Goal: Task Accomplishment & Management: Manage account settings

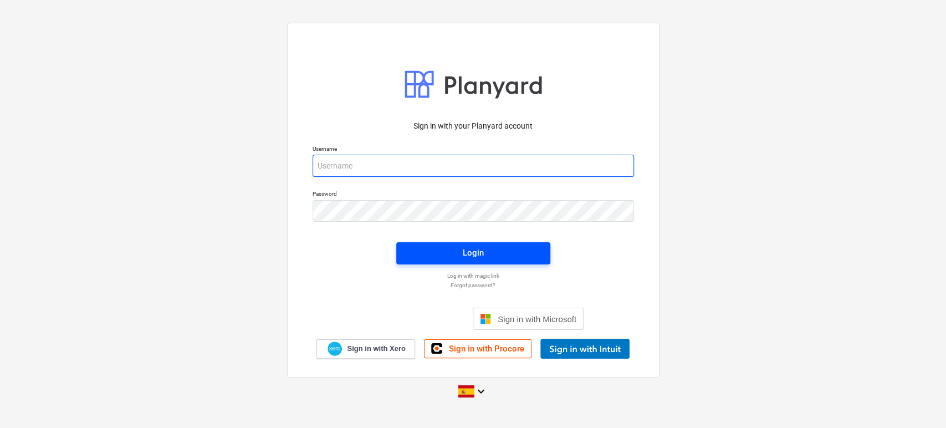
type input "[EMAIL_ADDRESS][DOMAIN_NAME]"
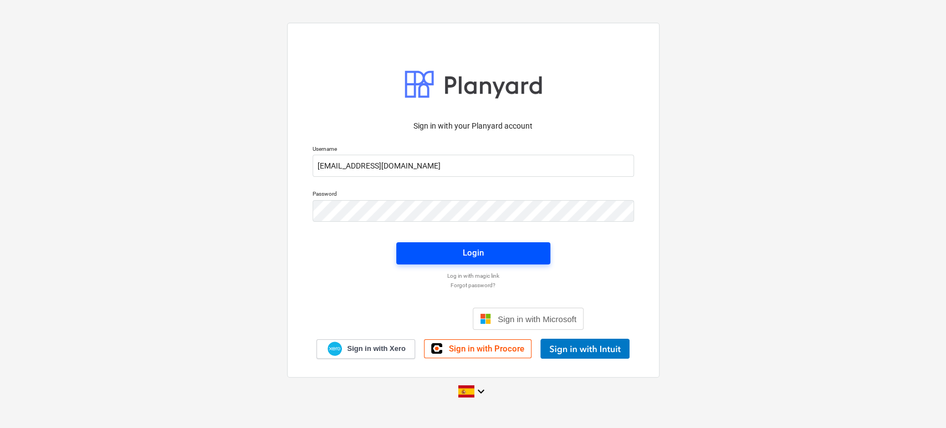
click at [484, 252] on div "Login" at bounding box center [473, 253] width 21 height 14
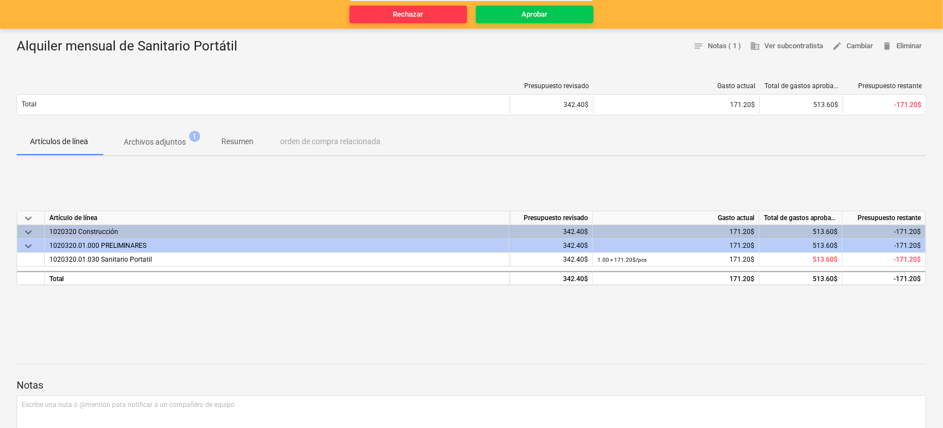
scroll to position [123, 0]
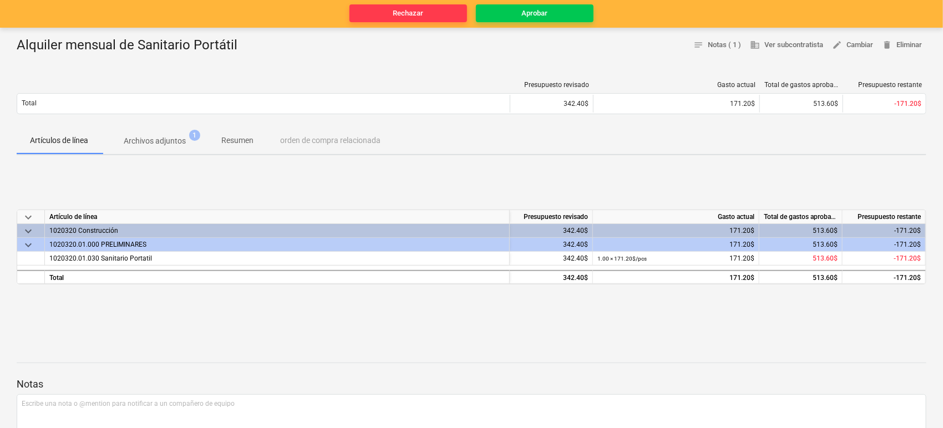
click at [165, 137] on p "Archivos adjuntos" at bounding box center [155, 141] width 62 height 12
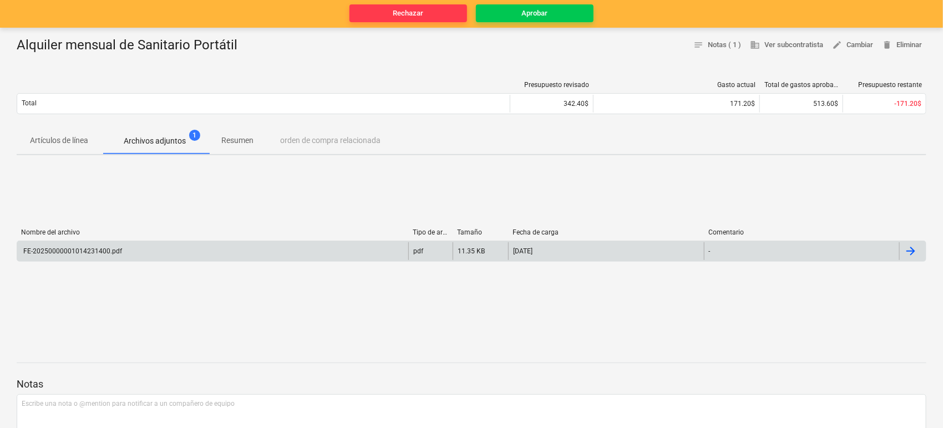
click at [95, 252] on div "FE-20250000001014231400.pdf" at bounding box center [72, 251] width 100 height 8
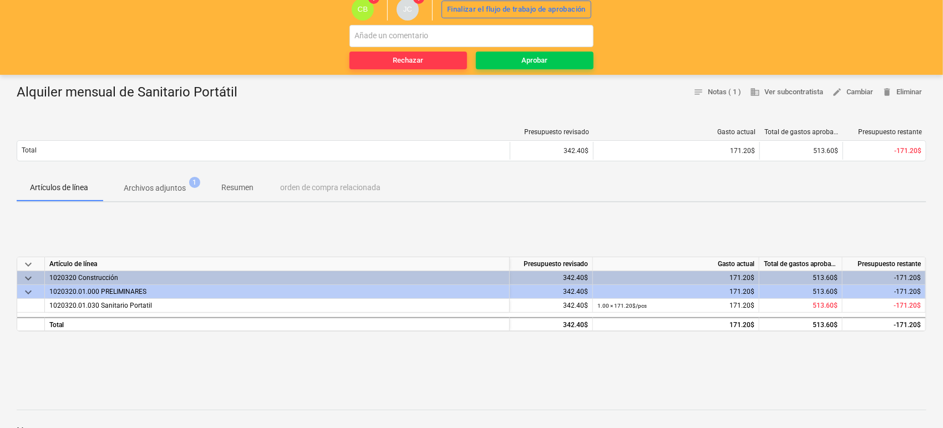
scroll to position [64, 0]
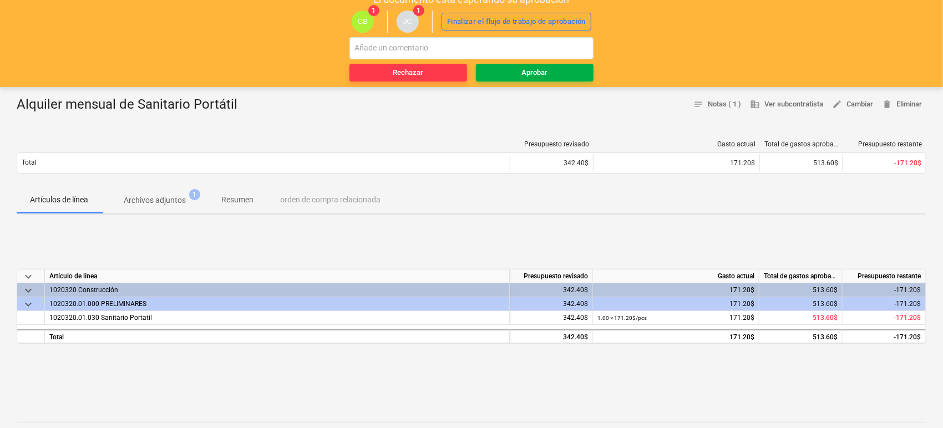
click at [508, 75] on span "Aprobar" at bounding box center [534, 73] width 109 height 13
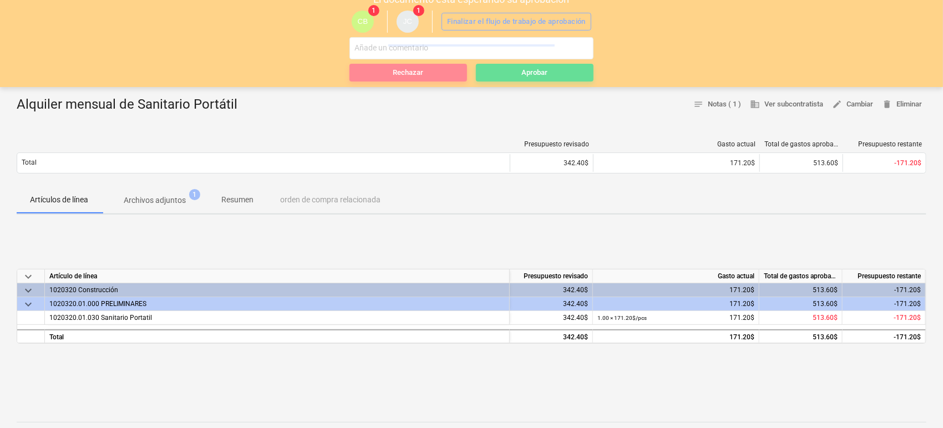
scroll to position [0, 0]
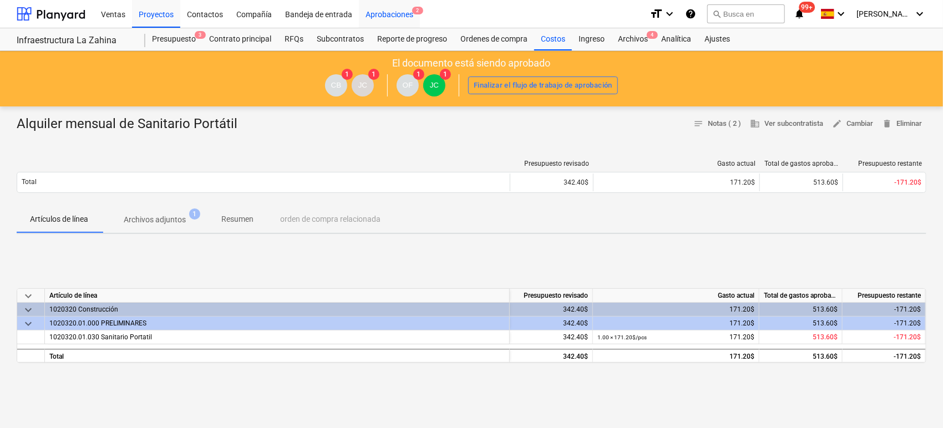
click at [378, 18] on div "Aprobaciones 2" at bounding box center [389, 13] width 61 height 28
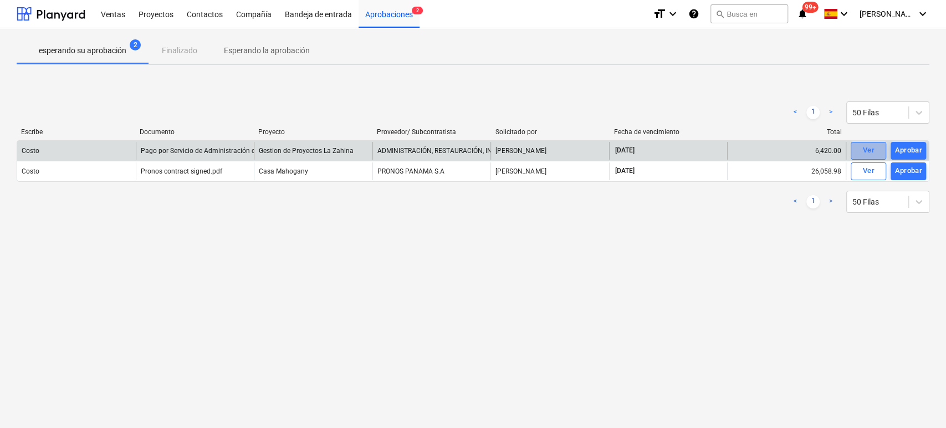
click at [863, 149] on div "Ver" at bounding box center [869, 150] width 12 height 13
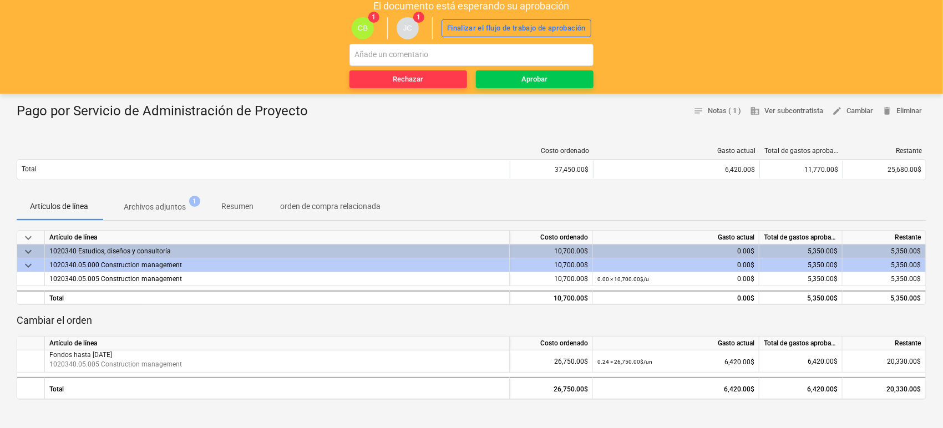
scroll to position [62, 0]
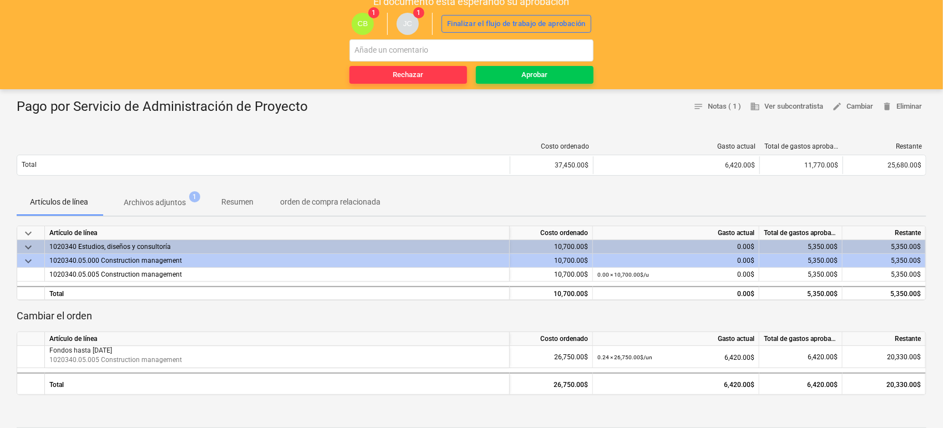
click at [185, 205] on p "Archivos adjuntos" at bounding box center [155, 203] width 62 height 12
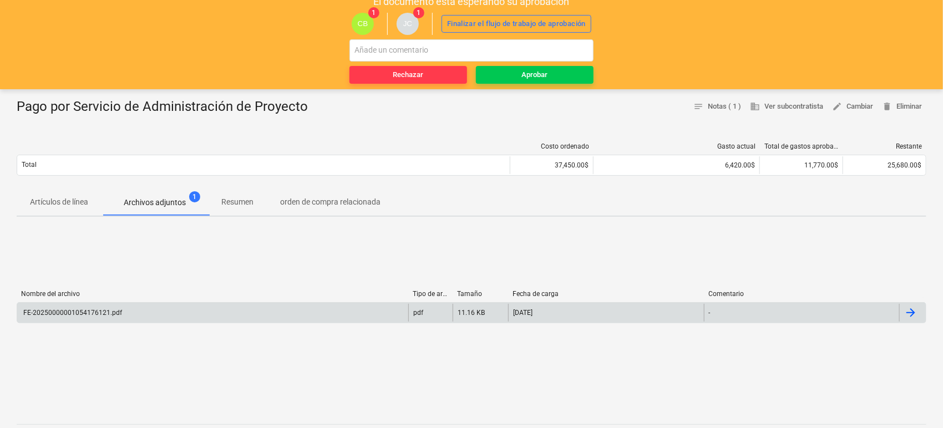
click at [110, 313] on div "FE-20250000001054176121.pdf" at bounding box center [72, 313] width 100 height 8
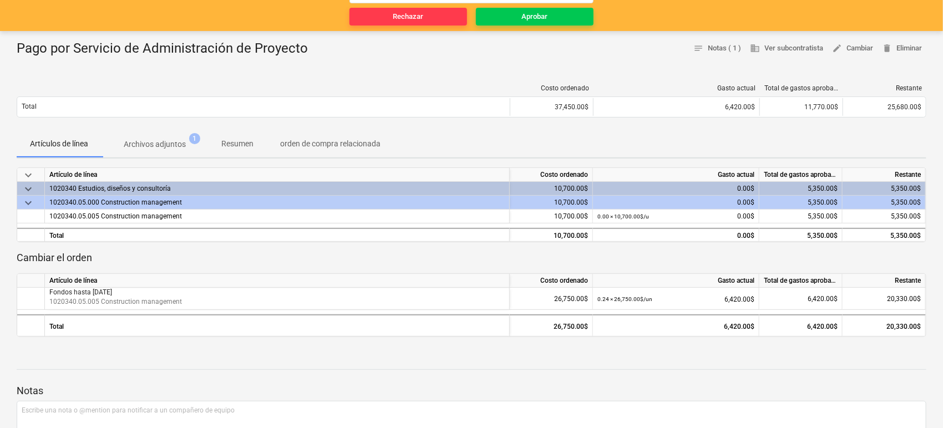
scroll to position [123, 0]
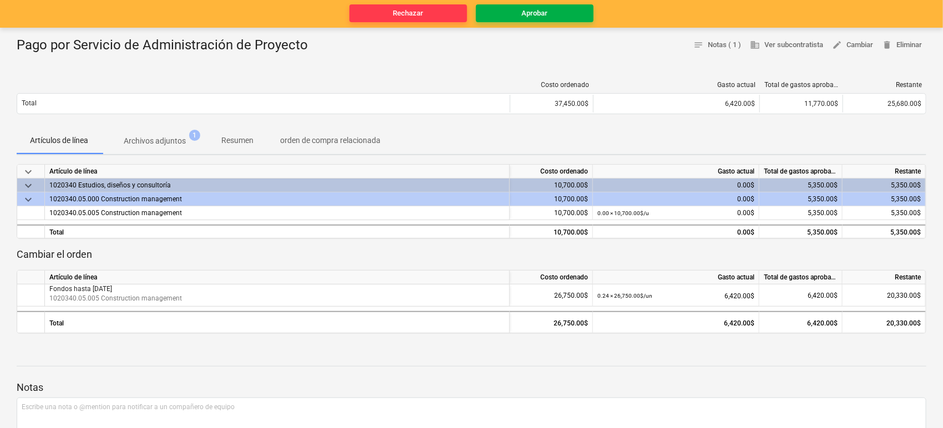
click at [510, 17] on span "Aprobar" at bounding box center [534, 13] width 109 height 13
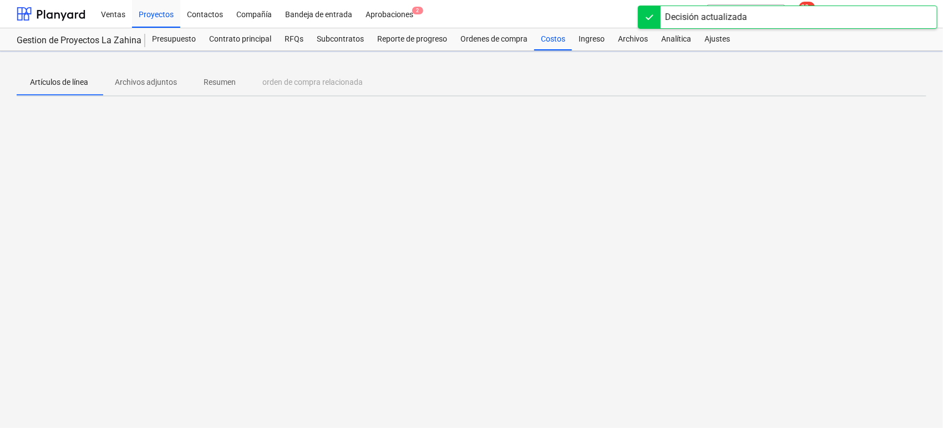
scroll to position [0, 0]
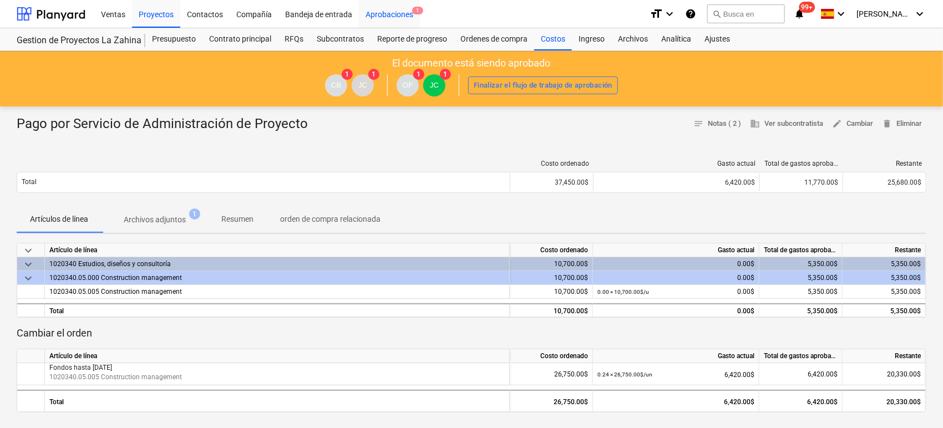
click at [381, 13] on div "Aprobaciones 1" at bounding box center [389, 13] width 61 height 28
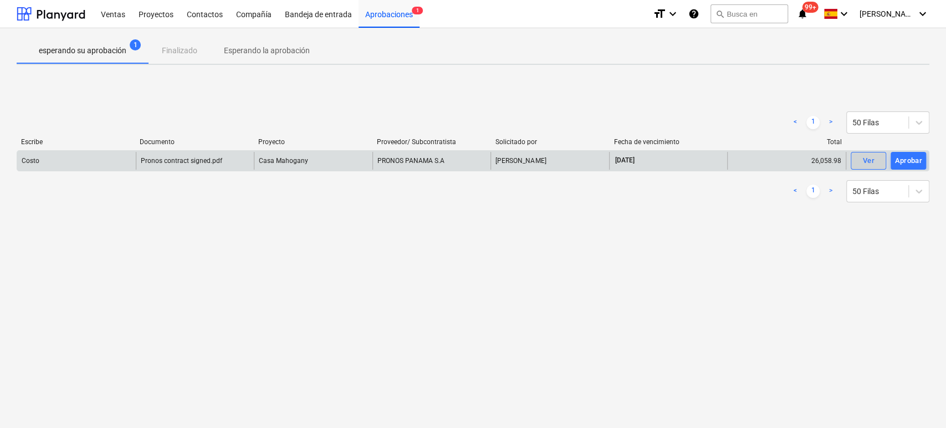
click at [864, 156] on div "Ver" at bounding box center [869, 161] width 12 height 13
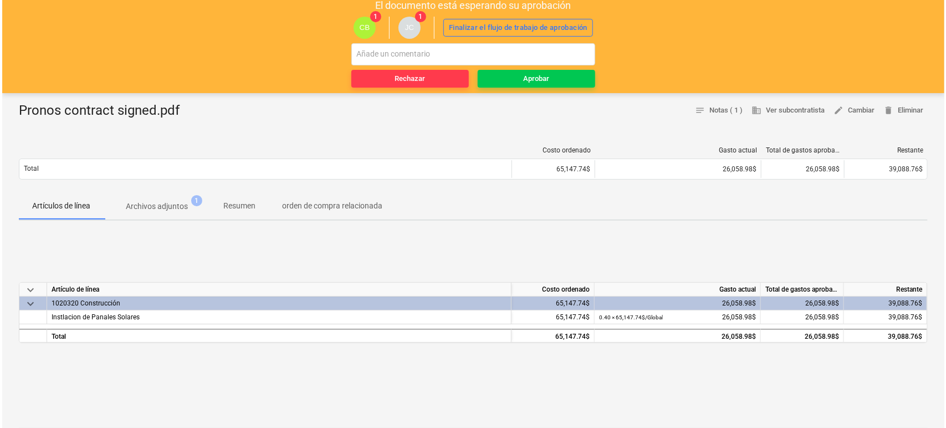
scroll to position [62, 0]
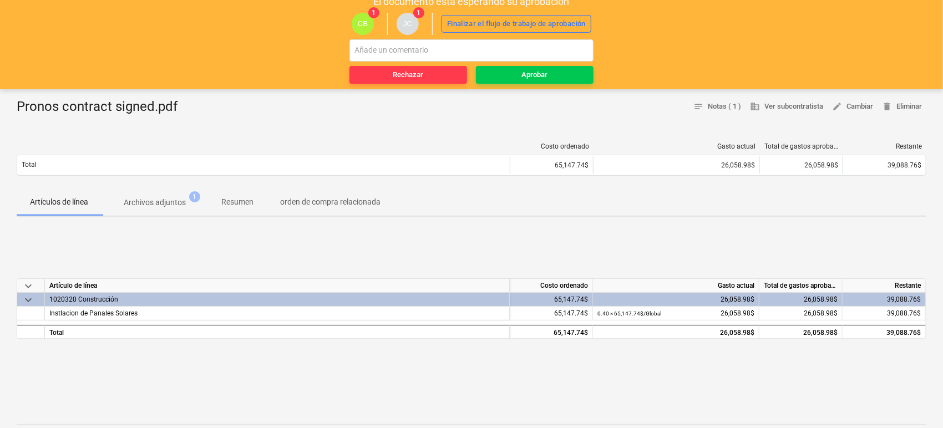
click at [171, 205] on p "Archivos adjuntos" at bounding box center [155, 203] width 62 height 12
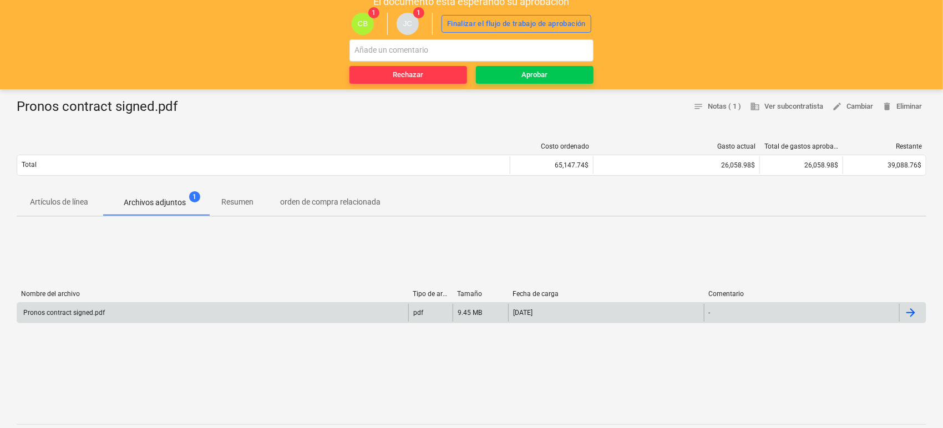
click at [67, 313] on div "Pronos contract signed.pdf" at bounding box center [63, 313] width 83 height 8
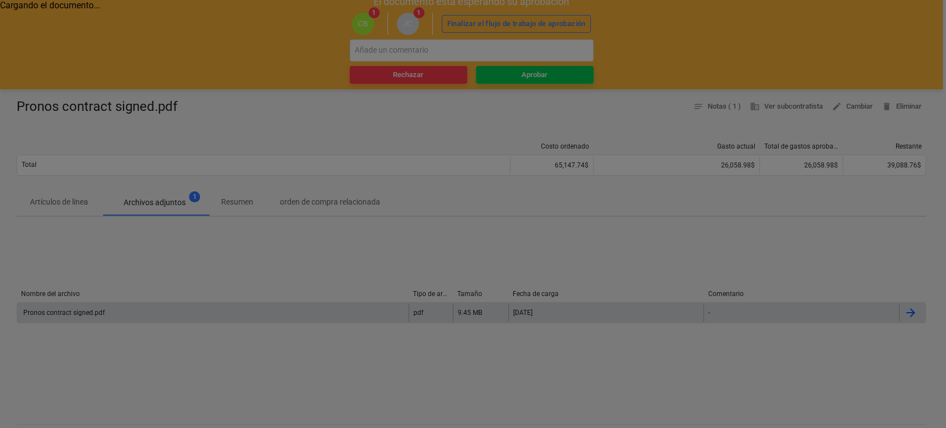
click at [93, 313] on div "Cargando el documento..." at bounding box center [473, 214] width 946 height 428
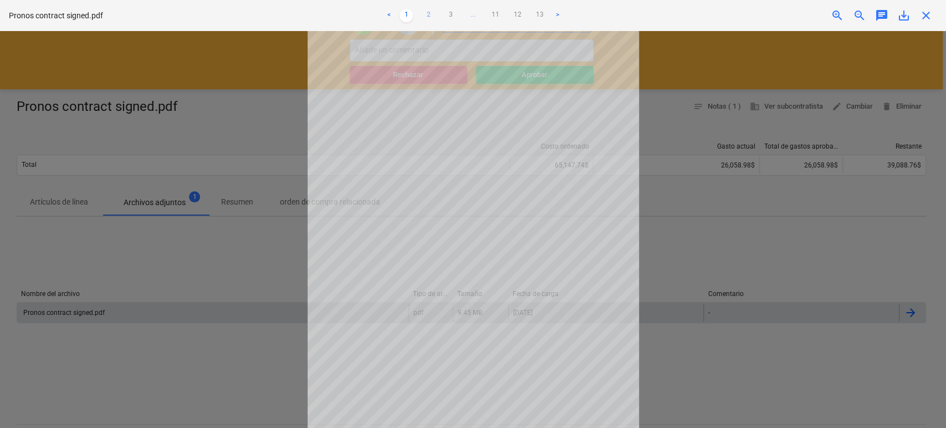
click at [427, 21] on link "2" at bounding box center [428, 15] width 13 height 13
click at [448, 13] on link "3" at bounding box center [450, 15] width 13 height 13
click at [457, 15] on link "4" at bounding box center [461, 15] width 13 height 13
click at [471, 13] on link "5" at bounding box center [472, 15] width 13 height 13
click at [568, 14] on link "13" at bounding box center [572, 15] width 13 height 13
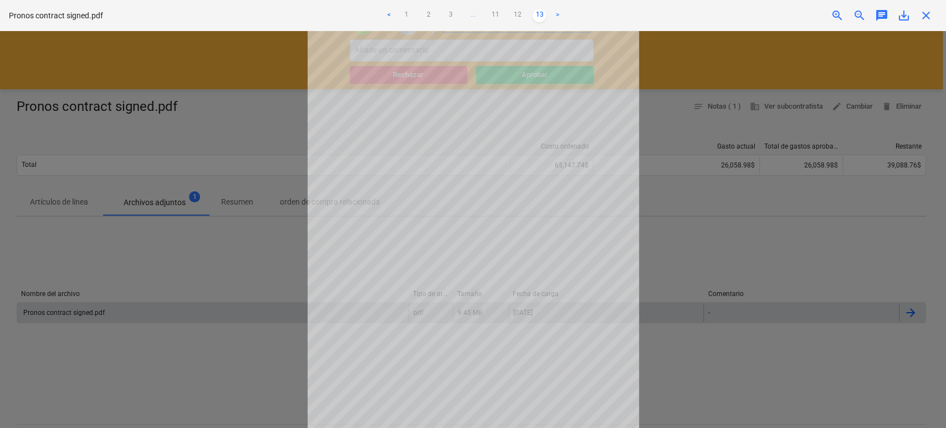
click at [559, 16] on link ">" at bounding box center [557, 15] width 13 height 13
click at [411, 15] on link "1" at bounding box center [406, 15] width 13 height 13
click at [395, 16] on link "<" at bounding box center [388, 15] width 13 height 13
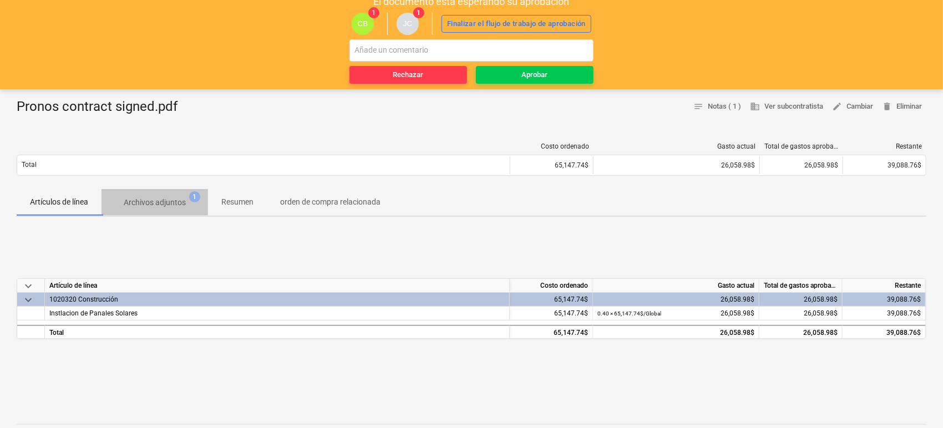
click at [177, 204] on p "Archivos adjuntos" at bounding box center [155, 203] width 62 height 12
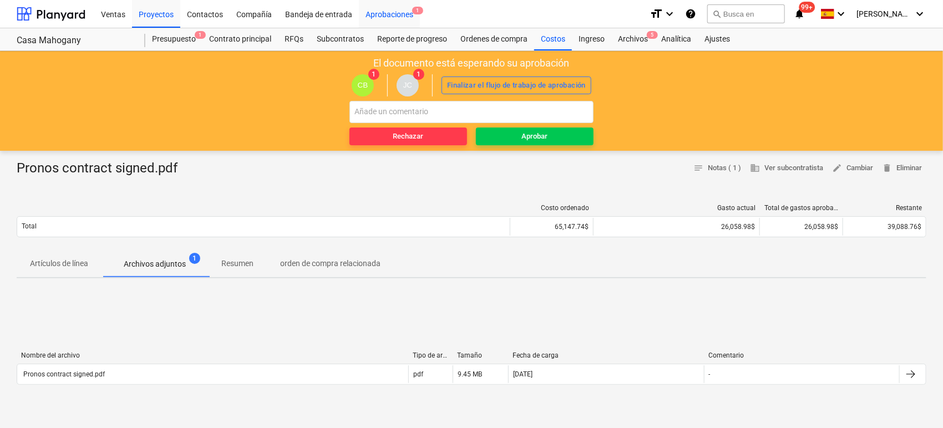
click at [388, 12] on div "Aprobaciones 1" at bounding box center [389, 13] width 61 height 28
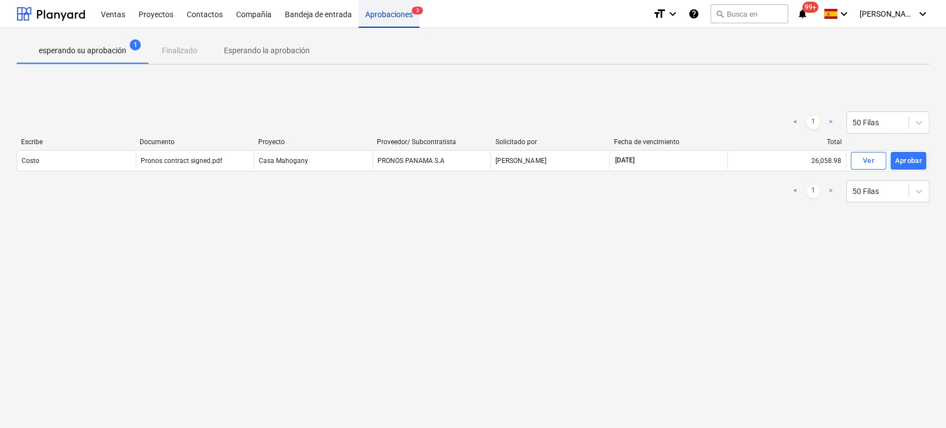
click at [400, 17] on div "Aprobaciones 3" at bounding box center [389, 13] width 61 height 28
click at [400, 9] on div "Aprobaciones 3" at bounding box center [389, 13] width 61 height 28
click at [400, 18] on div "Aprobaciones 3" at bounding box center [389, 13] width 61 height 28
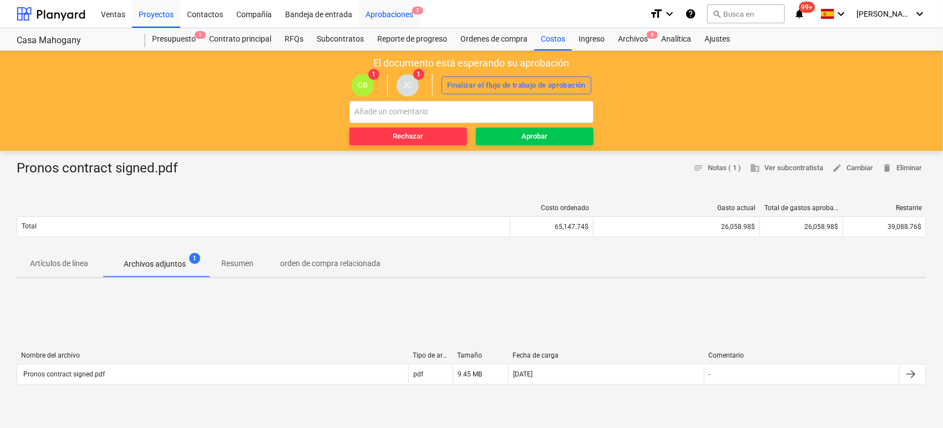
click at [381, 12] on div "Aprobaciones 3" at bounding box center [389, 13] width 61 height 28
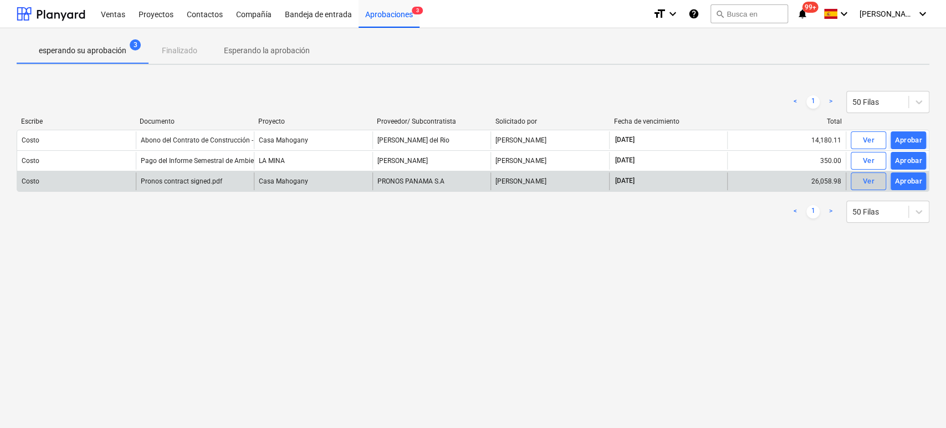
click at [865, 185] on div "Ver" at bounding box center [869, 181] width 12 height 13
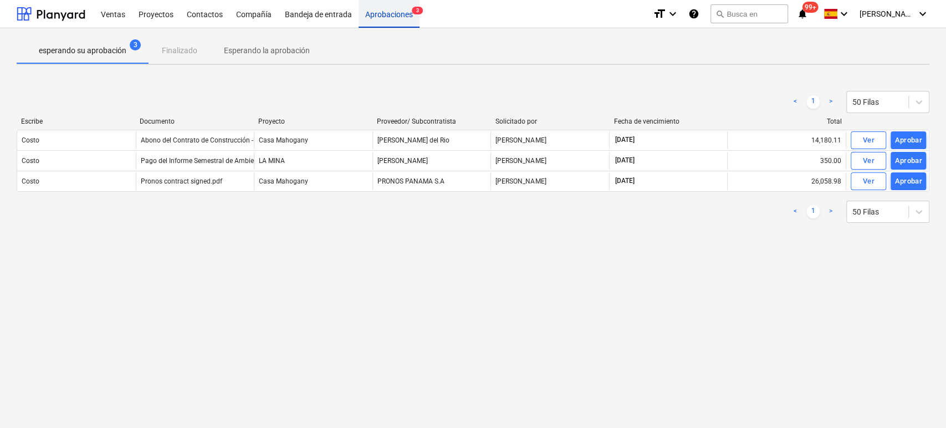
click at [400, 14] on div "Aprobaciones 3" at bounding box center [389, 13] width 61 height 28
click at [399, 14] on div "Aprobaciones 3" at bounding box center [389, 13] width 61 height 28
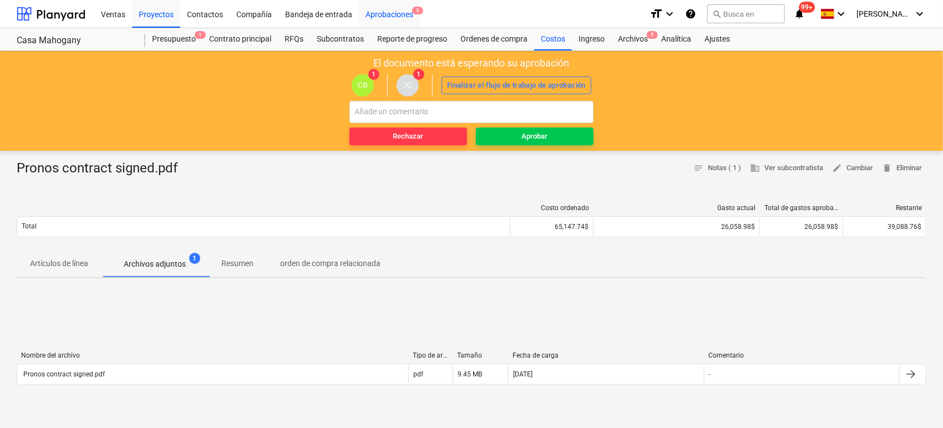
click at [375, 14] on div "Aprobaciones 3" at bounding box center [389, 13] width 61 height 28
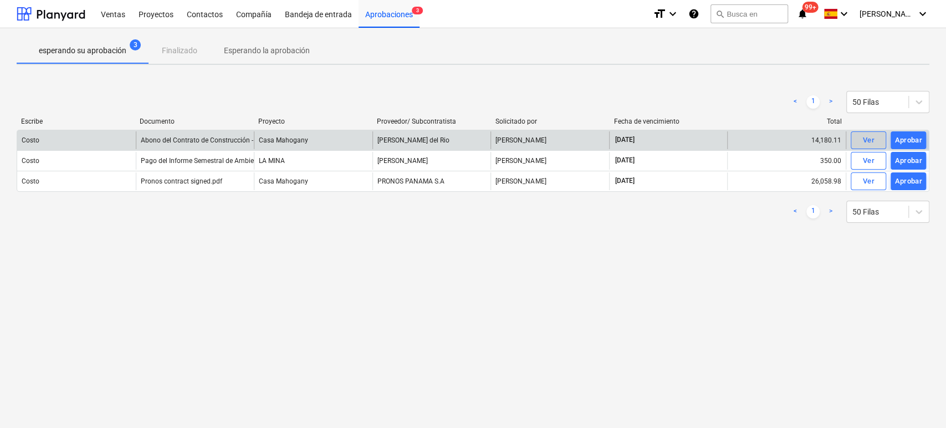
click at [866, 144] on div "Ver" at bounding box center [869, 140] width 12 height 13
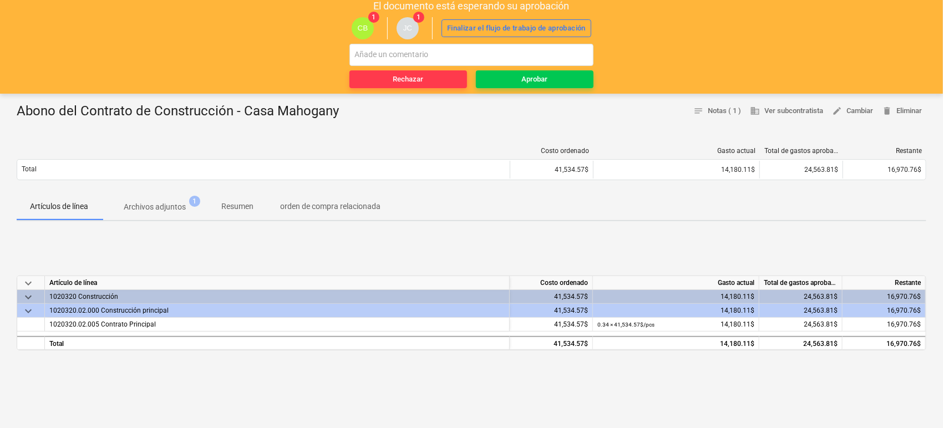
scroll to position [62, 0]
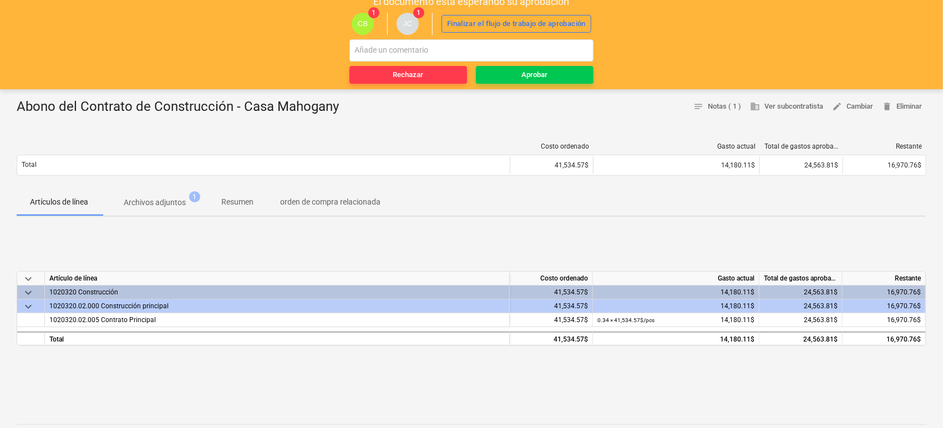
click at [150, 203] on p "Archivos adjuntos" at bounding box center [155, 203] width 62 height 12
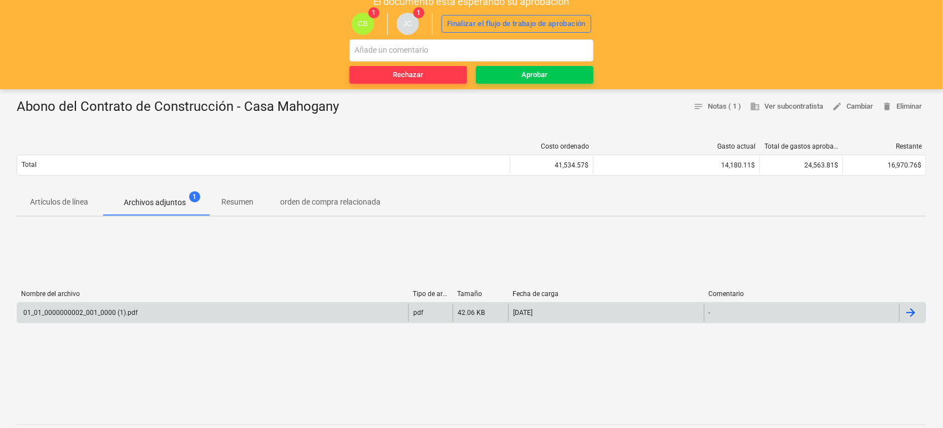
click at [83, 311] on div "01_01_0000000002_001_0000 (1).pdf" at bounding box center [80, 313] width 116 height 8
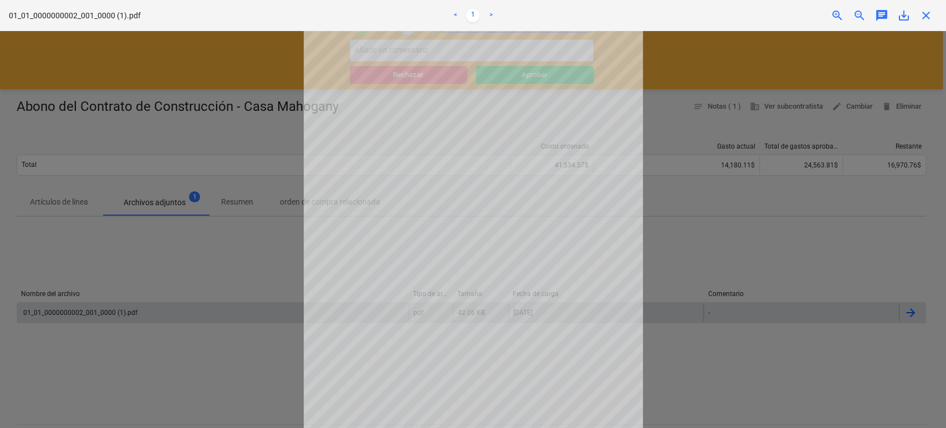
click at [261, 304] on div at bounding box center [473, 229] width 946 height 397
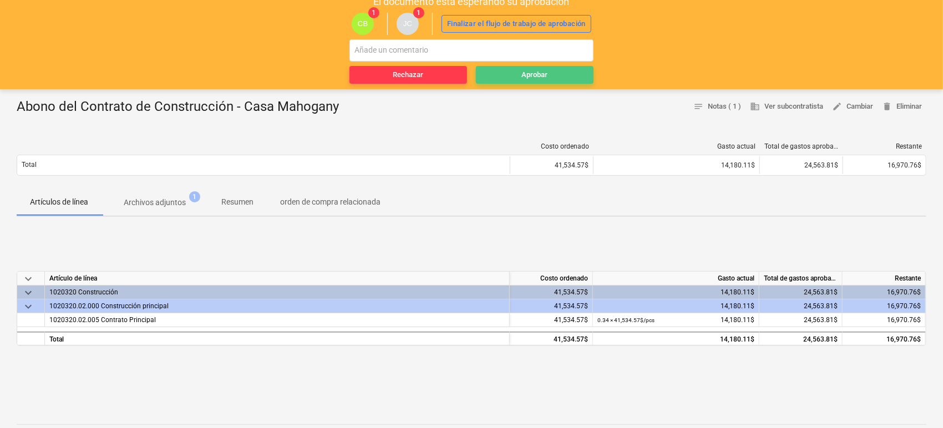
click at [542, 73] on div "Aprobar" at bounding box center [535, 75] width 26 height 13
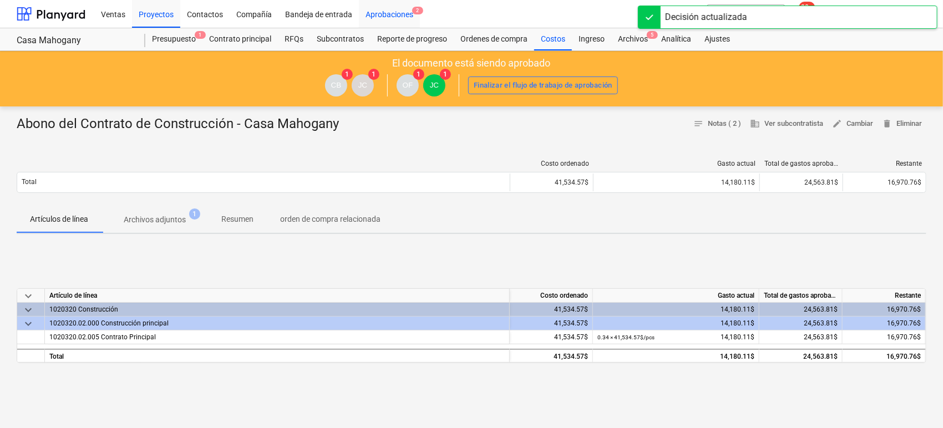
click at [406, 18] on div "Aprobaciones 2" at bounding box center [389, 13] width 61 height 28
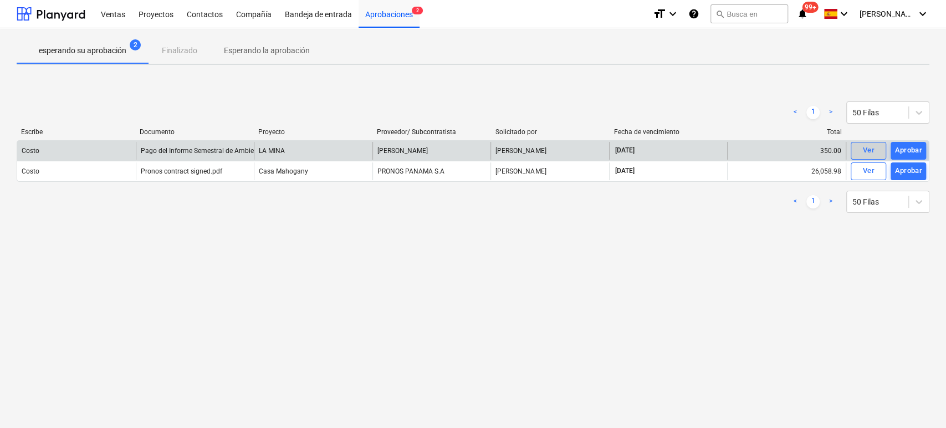
click at [867, 153] on div "Ver" at bounding box center [869, 150] width 12 height 13
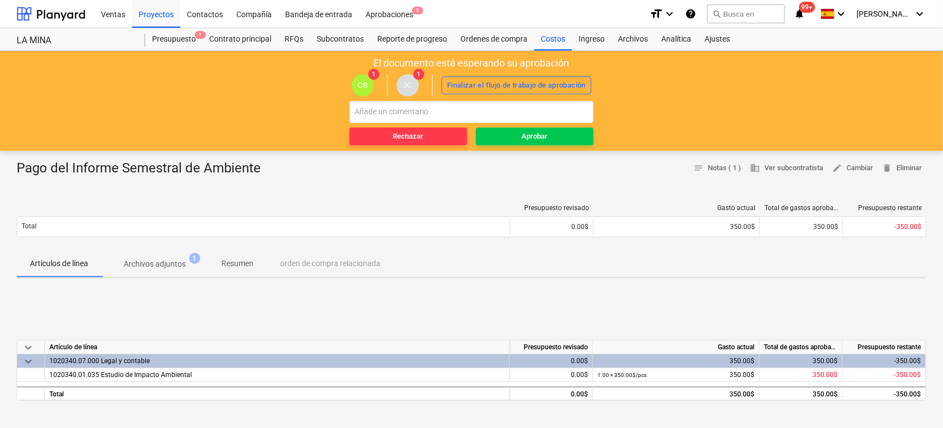
click at [162, 262] on p "Archivos adjuntos" at bounding box center [155, 264] width 62 height 12
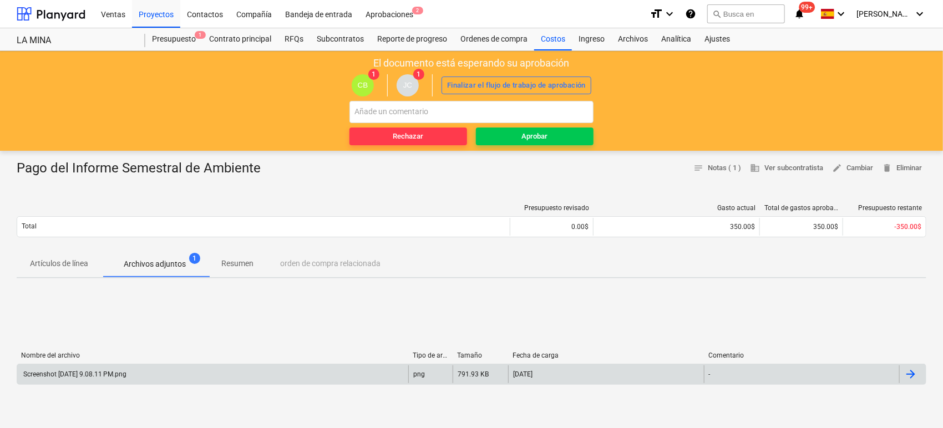
click at [118, 371] on div "Screenshot 2025-08-11 at 9.08.11 PM.png" at bounding box center [74, 374] width 105 height 8
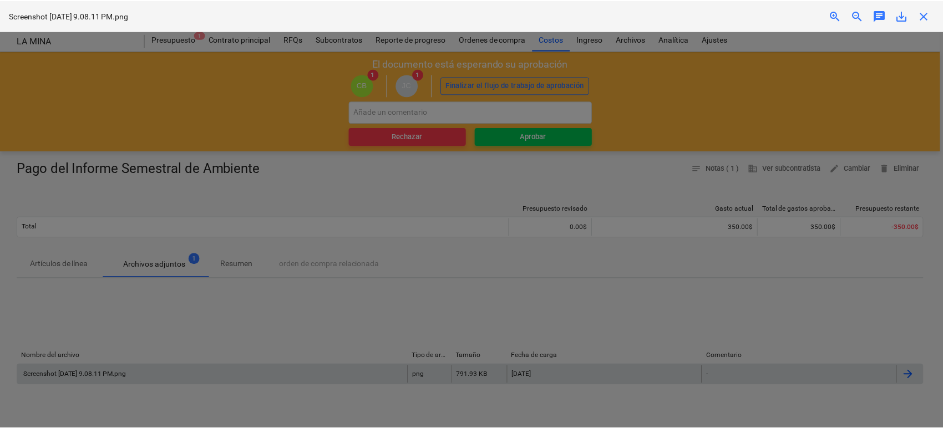
scroll to position [246, 0]
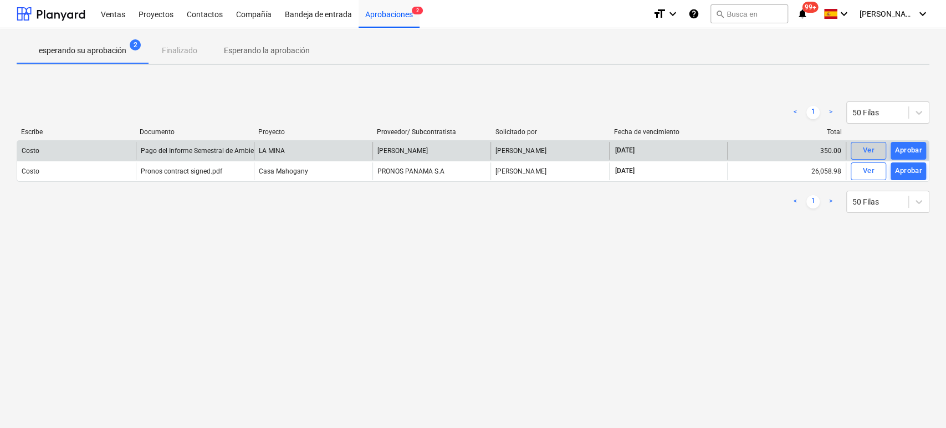
click at [869, 151] on div "Ver" at bounding box center [869, 150] width 12 height 13
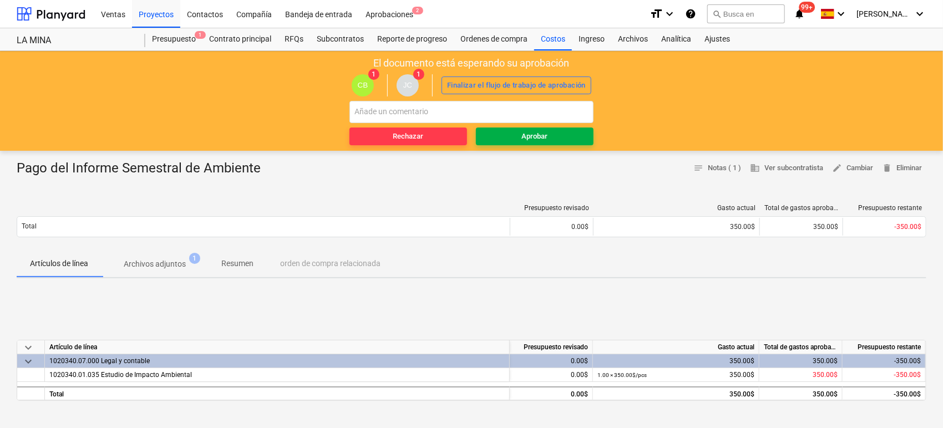
click at [532, 135] on div "Aprobar" at bounding box center [535, 136] width 26 height 13
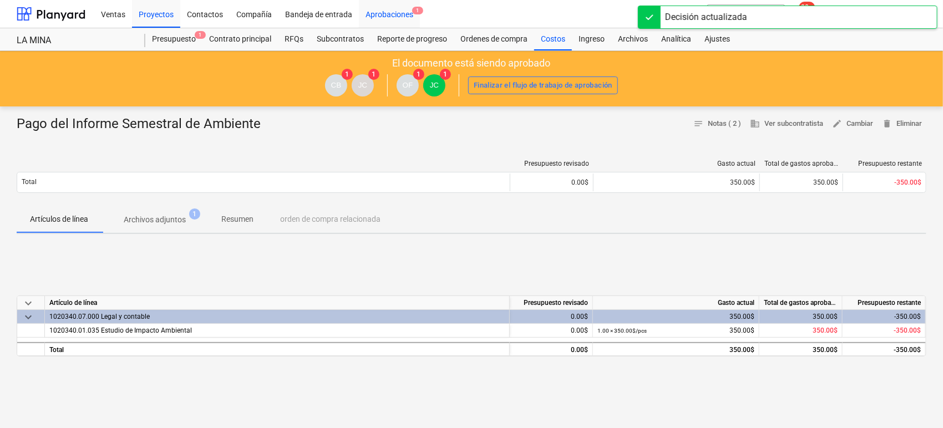
click at [376, 18] on div "Aprobaciones 1" at bounding box center [389, 13] width 61 height 28
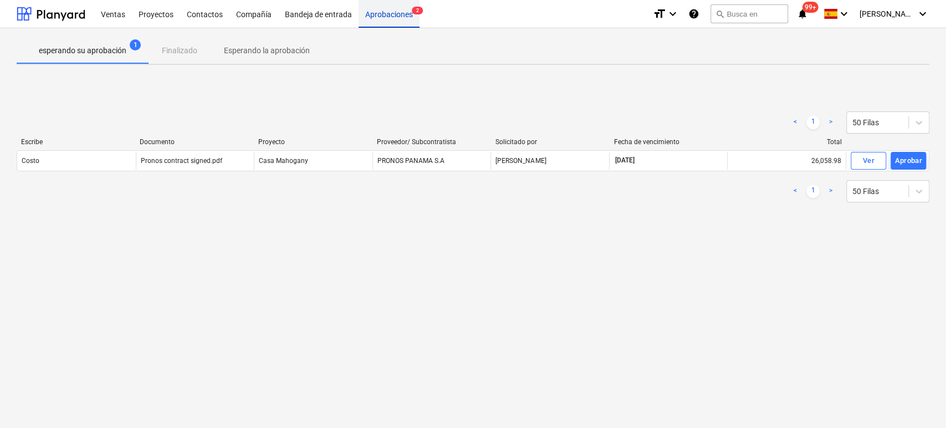
click at [400, 14] on div "Aprobaciones 2" at bounding box center [389, 13] width 61 height 28
drag, startPoint x: 400, startPoint y: 14, endPoint x: 381, endPoint y: 20, distance: 19.8
click at [399, 14] on div "Aprobaciones 2" at bounding box center [389, 13] width 61 height 28
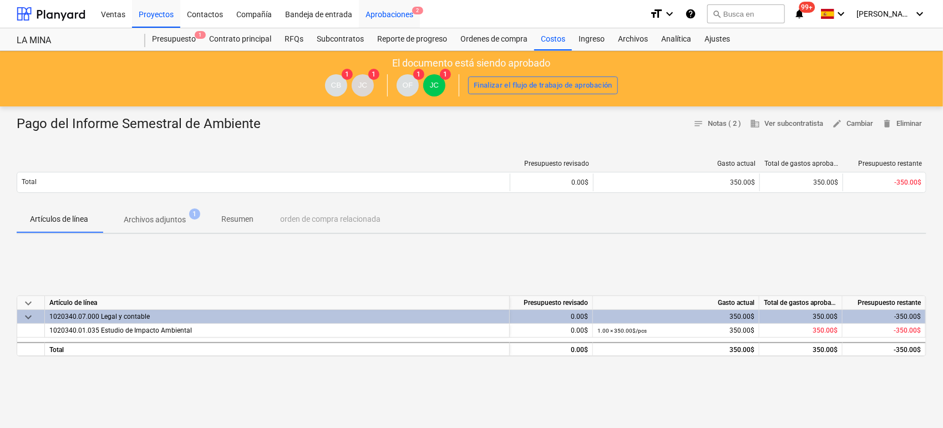
click at [388, 14] on div "Aprobaciones 2" at bounding box center [389, 13] width 61 height 28
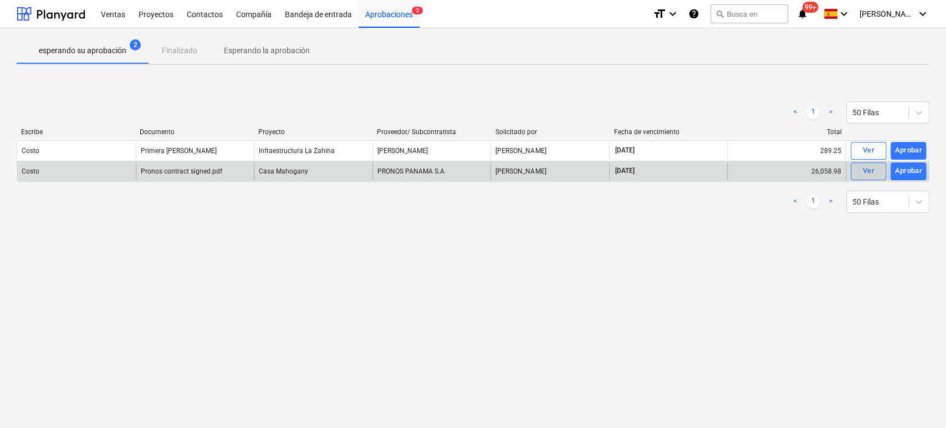
click at [862, 174] on span "Ver" at bounding box center [869, 171] width 24 height 13
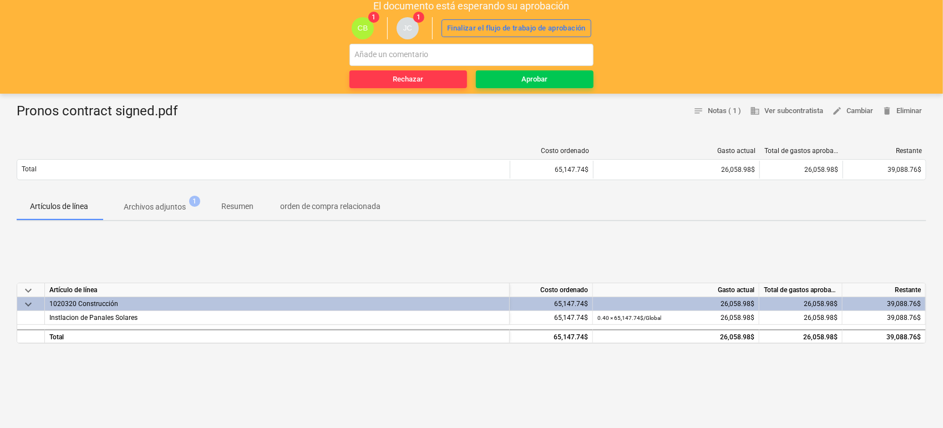
scroll to position [62, 0]
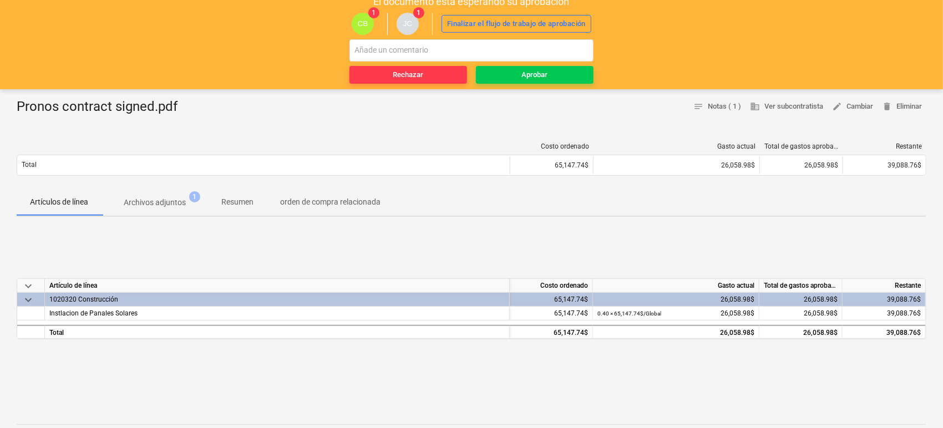
click at [187, 202] on span "Archivos adjuntos 1" at bounding box center [155, 203] width 80 height 12
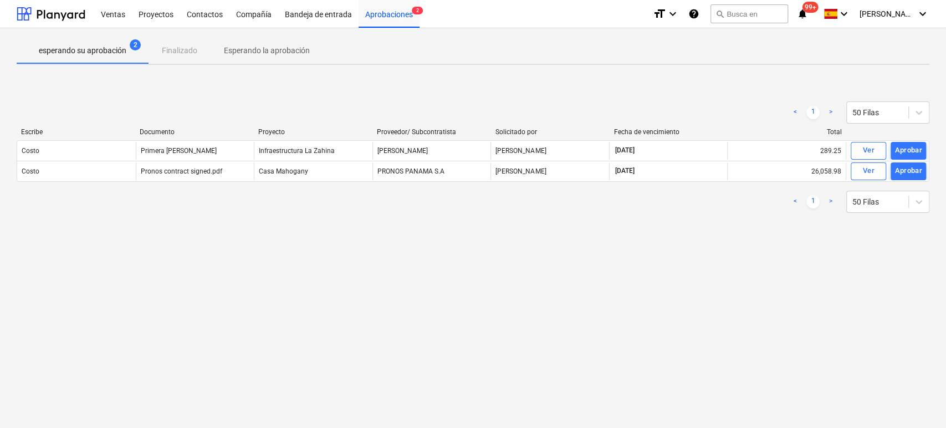
click at [862, 150] on span "Ver" at bounding box center [869, 150] width 24 height 13
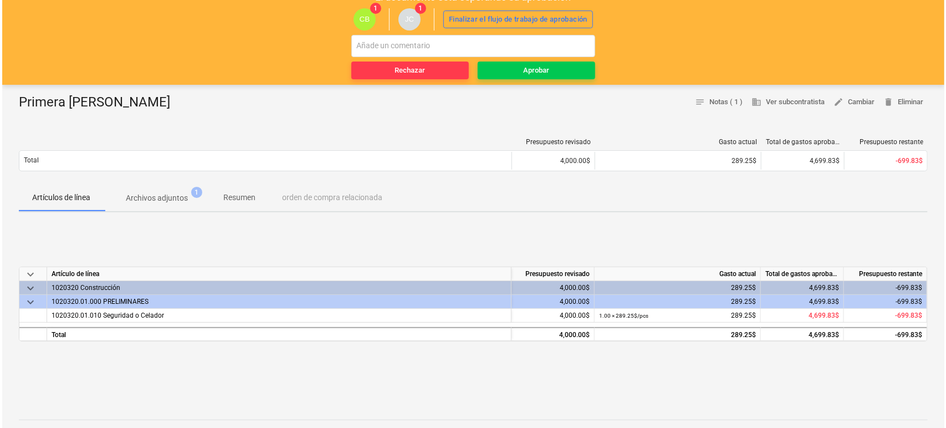
scroll to position [62, 0]
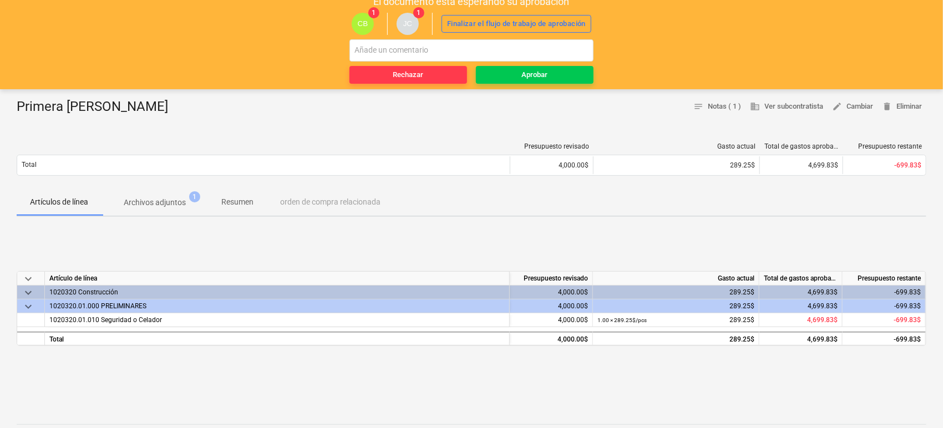
click at [180, 204] on p "Archivos adjuntos" at bounding box center [155, 203] width 62 height 12
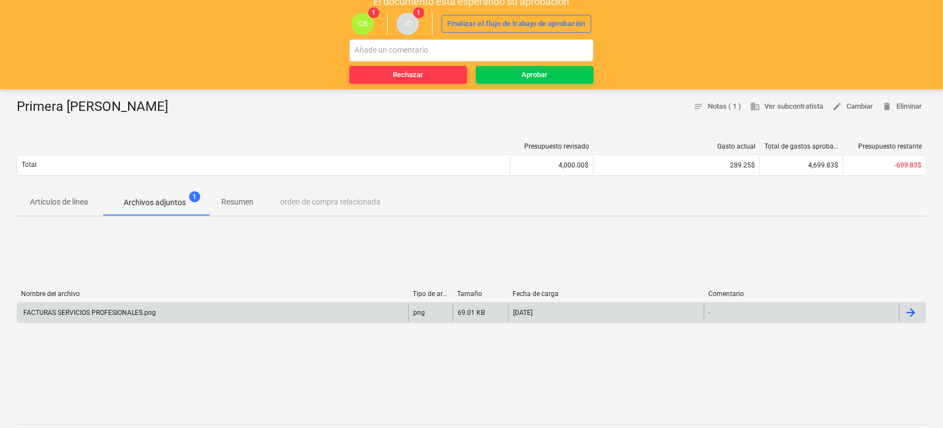
click at [124, 313] on div "FACTURAS SERVICIOS PROFESIONALES.png" at bounding box center [89, 313] width 134 height 8
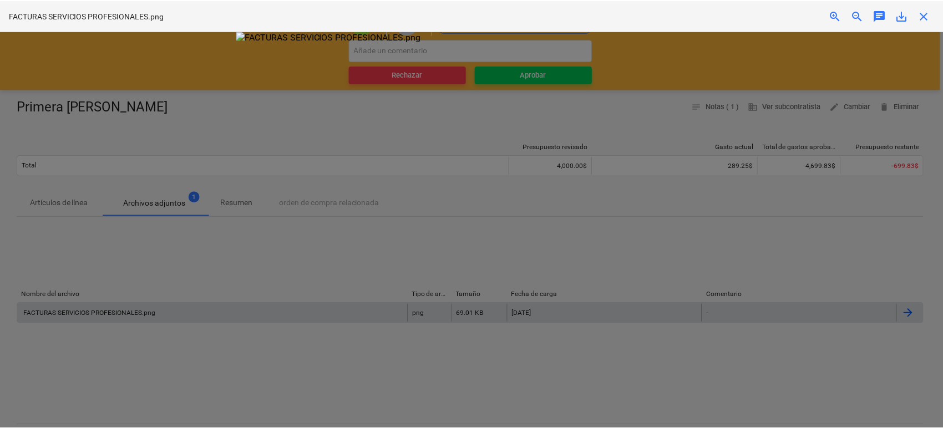
scroll to position [28, 0]
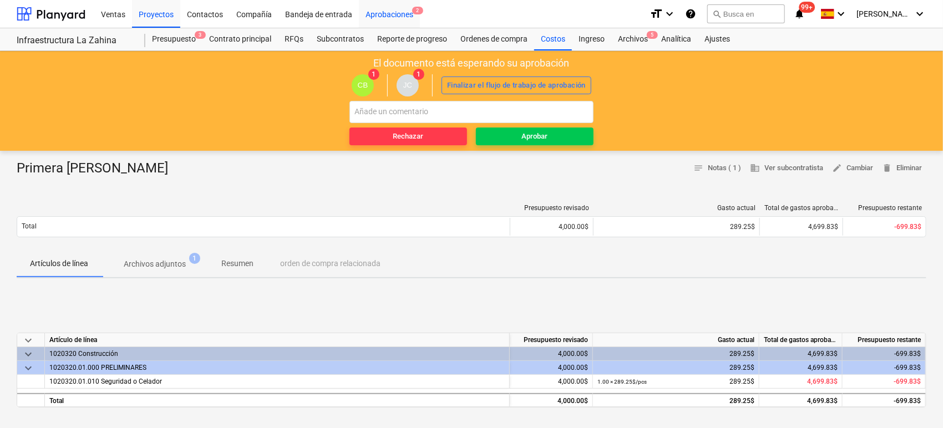
click at [365, 13] on div "Aprobaciones 2" at bounding box center [389, 13] width 61 height 28
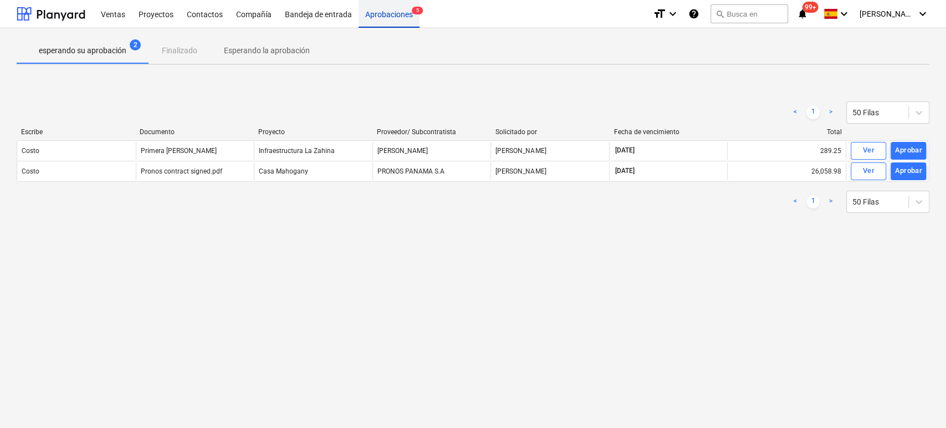
click at [403, 13] on div "Aprobaciones 5" at bounding box center [389, 13] width 61 height 28
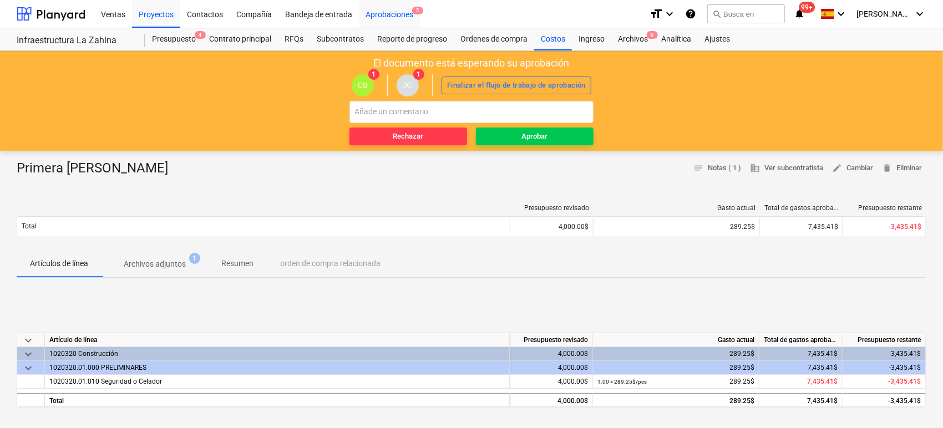
click at [369, 14] on div "Aprobaciones 5" at bounding box center [389, 13] width 61 height 28
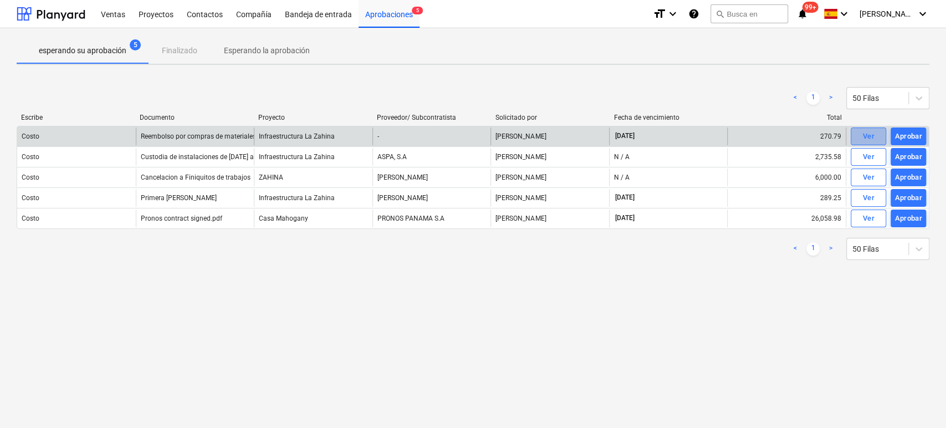
click at [857, 135] on span "Ver" at bounding box center [869, 136] width 24 height 13
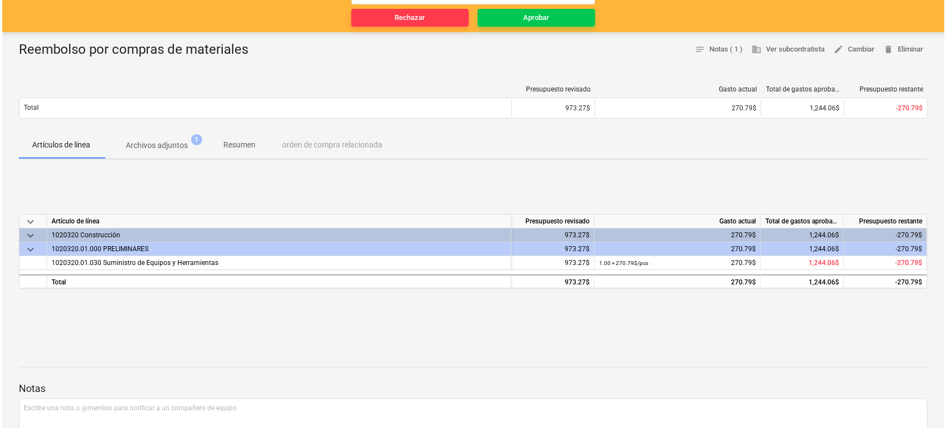
scroll to position [123, 0]
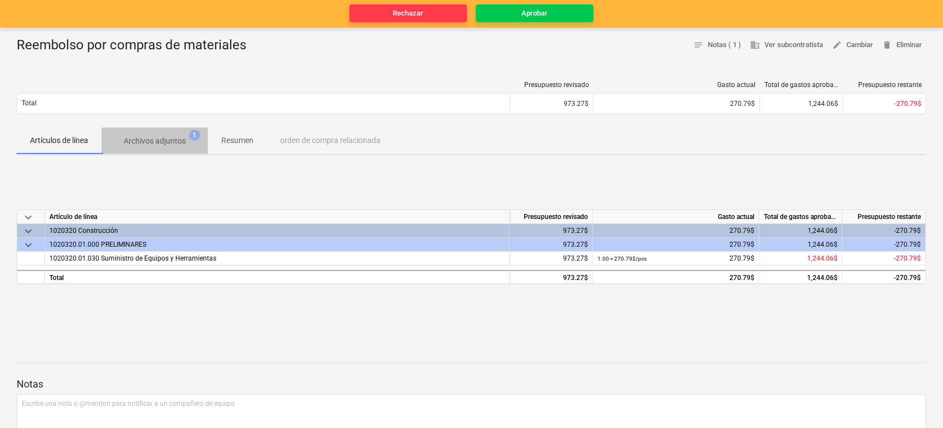
click at [166, 144] on p "Archivos adjuntos" at bounding box center [155, 141] width 62 height 12
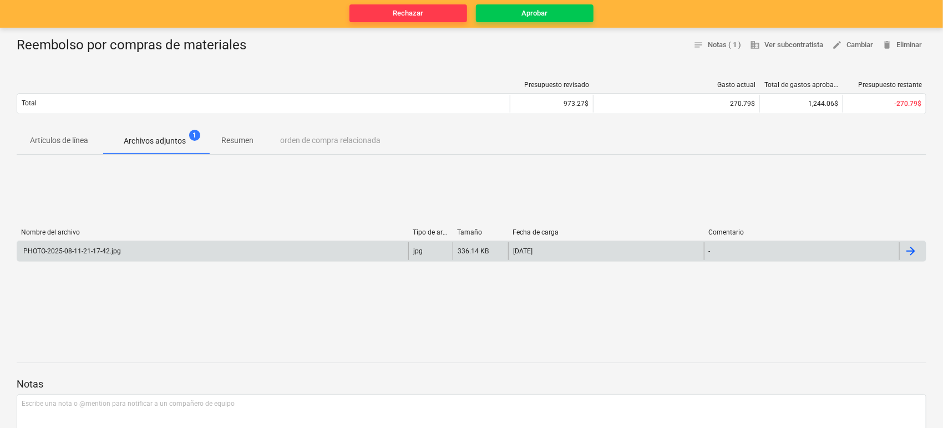
click at [75, 250] on div "PHOTO-2025-08-11-21-17-42.jpg" at bounding box center [71, 251] width 99 height 8
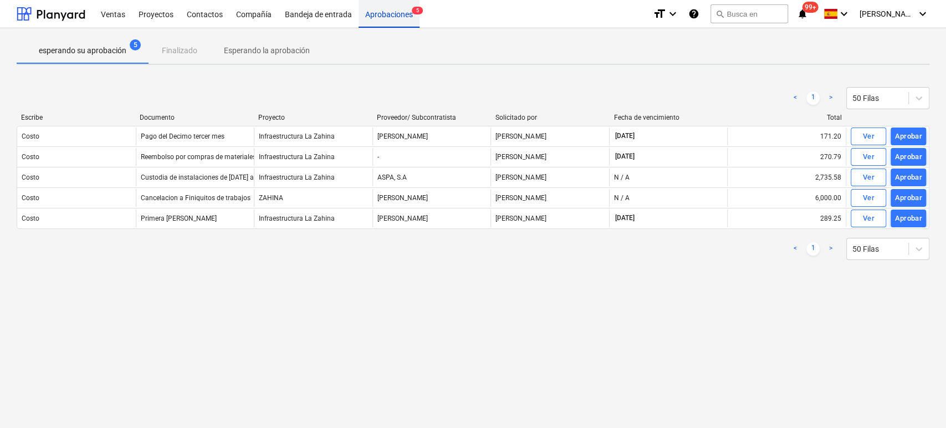
click at [396, 21] on div "Aprobaciones 5" at bounding box center [389, 13] width 61 height 28
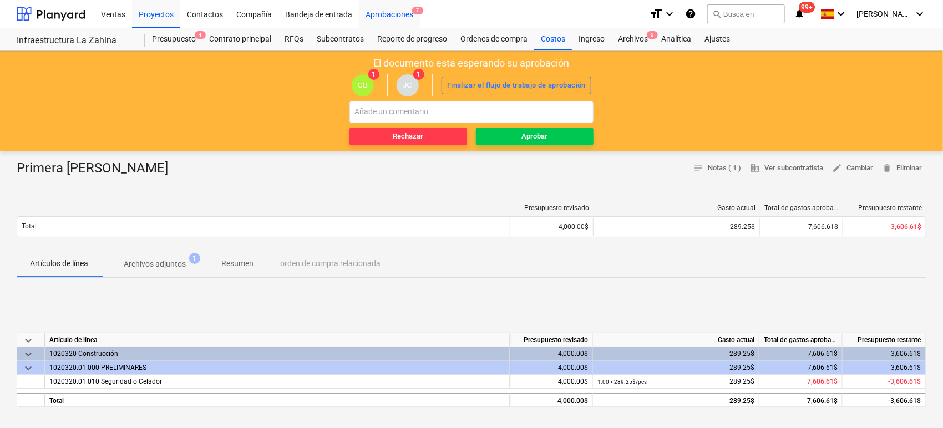
click at [401, 19] on div "Aprobaciones 7" at bounding box center [389, 13] width 61 height 28
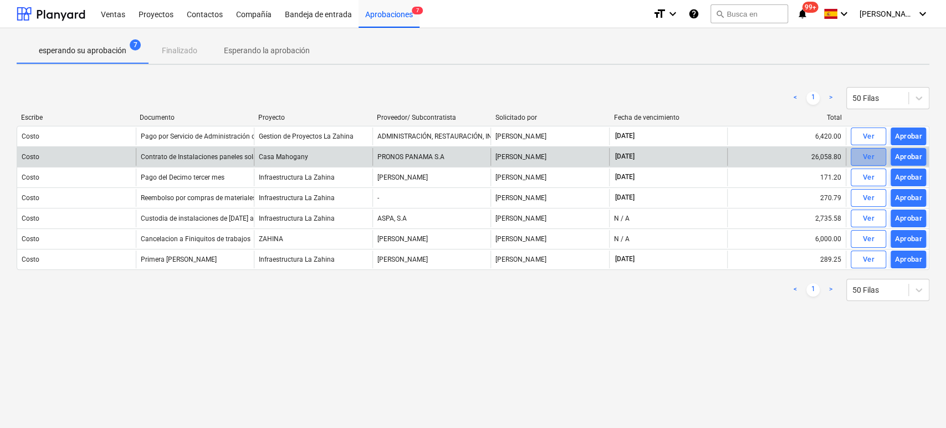
click at [873, 152] on div "Ver" at bounding box center [869, 157] width 12 height 13
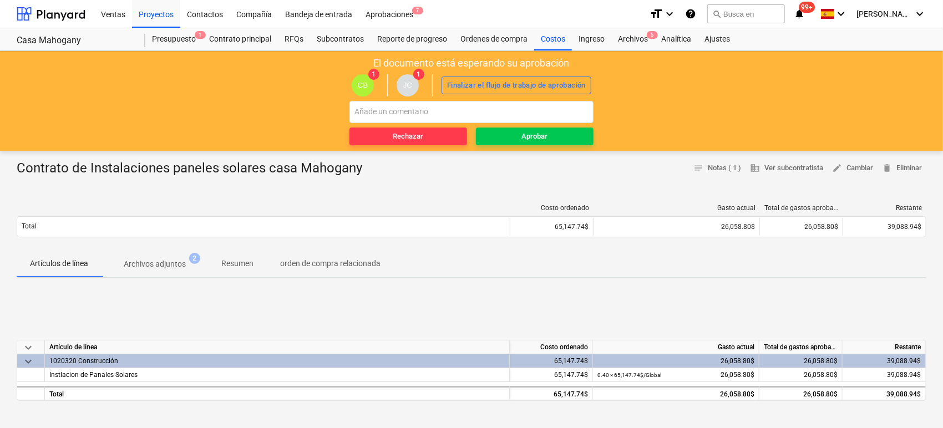
click at [163, 260] on p "Archivos adjuntos" at bounding box center [155, 264] width 62 height 12
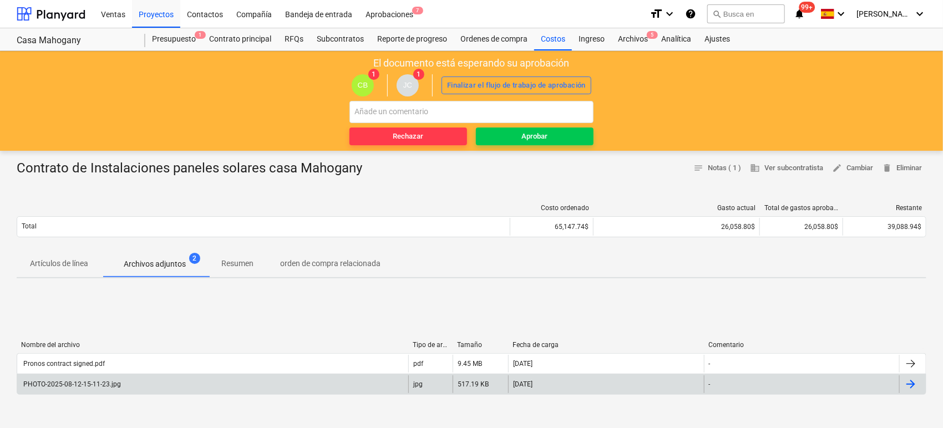
click at [99, 382] on div "PHOTO-2025-08-12-15-11-23.jpg" at bounding box center [71, 384] width 99 height 8
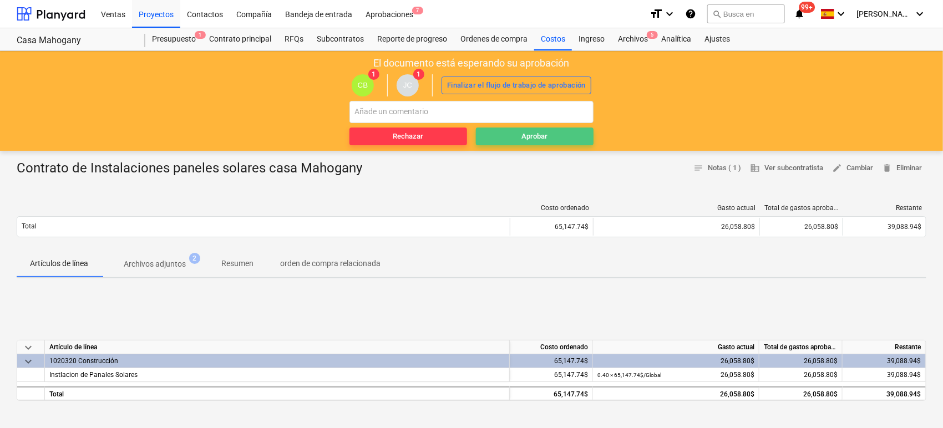
click at [538, 136] on div "Aprobar" at bounding box center [535, 136] width 26 height 13
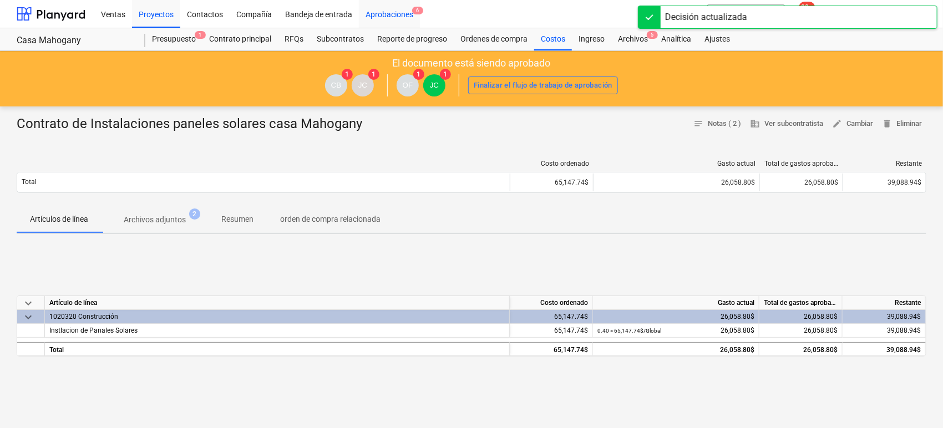
click at [388, 14] on div "Aprobaciones 6" at bounding box center [389, 13] width 61 height 28
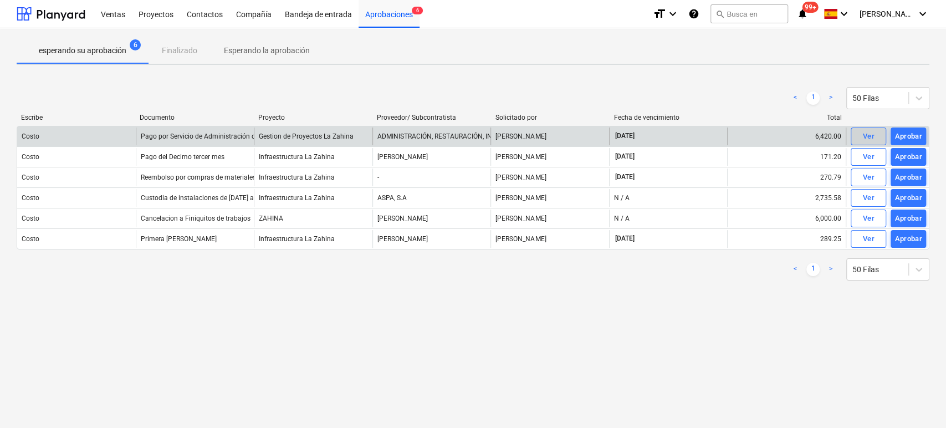
click at [870, 137] on div "Ver" at bounding box center [869, 136] width 12 height 13
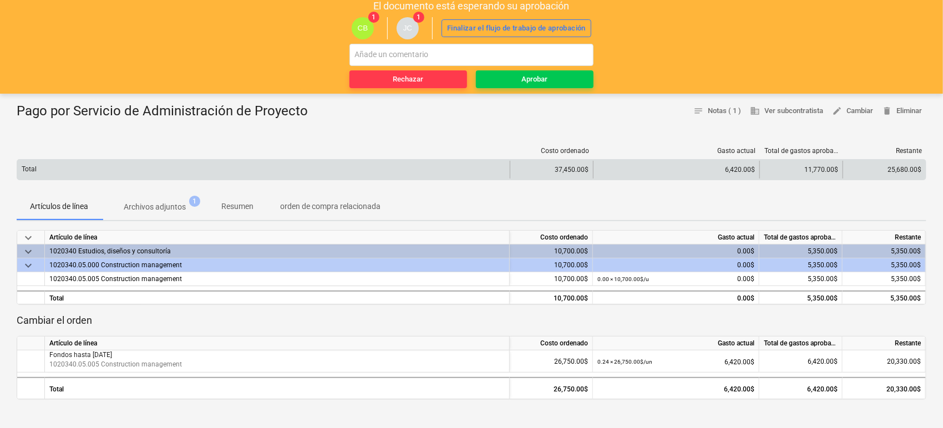
scroll to position [62, 0]
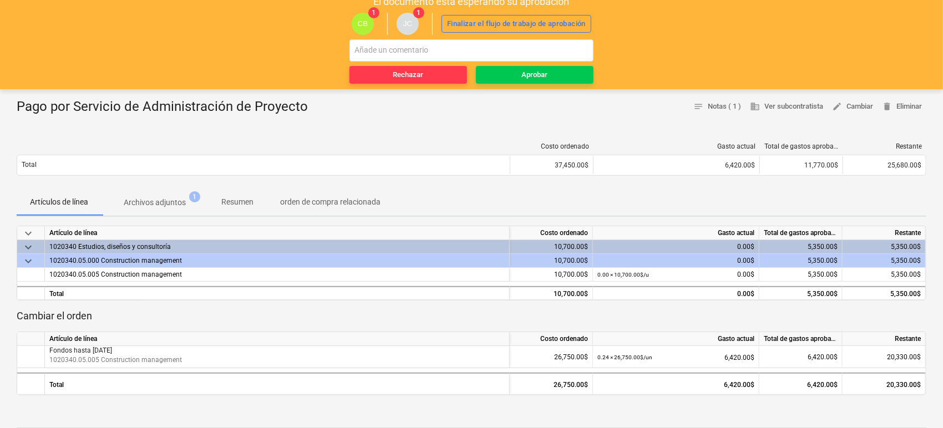
click at [176, 206] on p "Archivos adjuntos" at bounding box center [155, 203] width 62 height 12
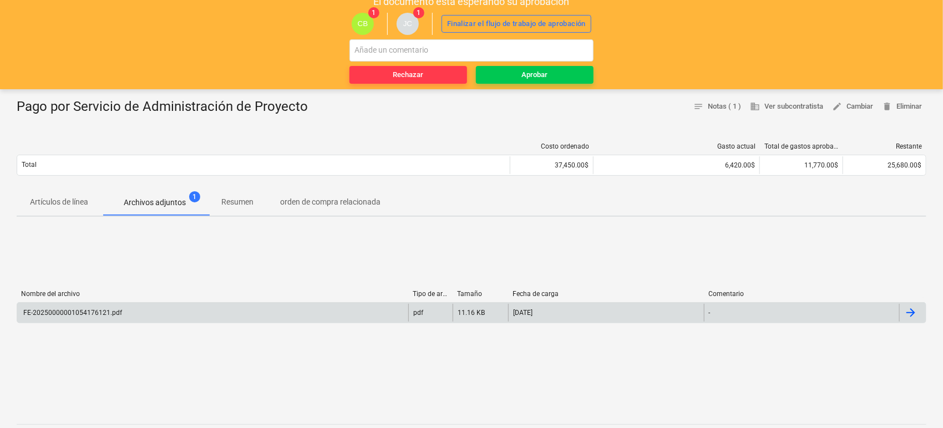
click at [79, 313] on div "FE-20250000001054176121.pdf" at bounding box center [72, 313] width 100 height 8
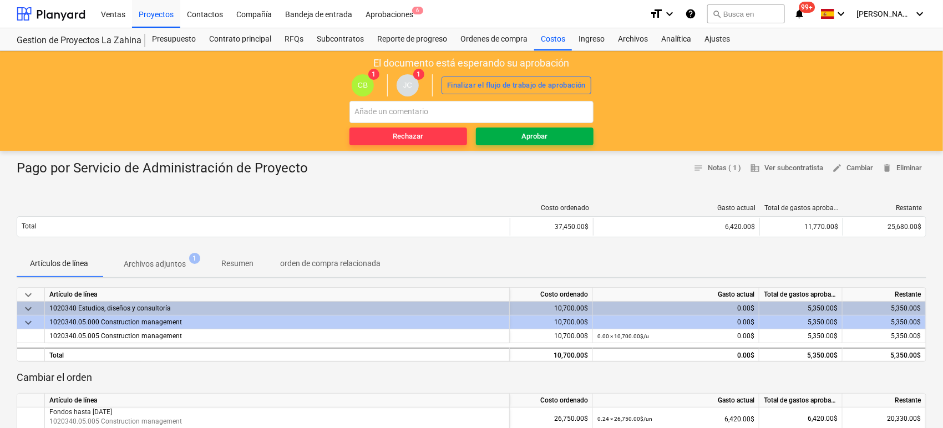
click at [512, 136] on span "Aprobar" at bounding box center [534, 136] width 109 height 13
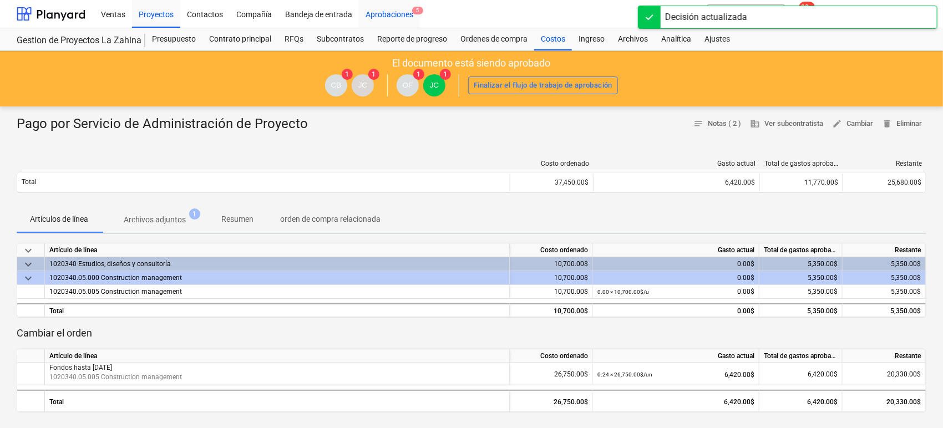
click at [377, 17] on div "Aprobaciones 5" at bounding box center [389, 13] width 61 height 28
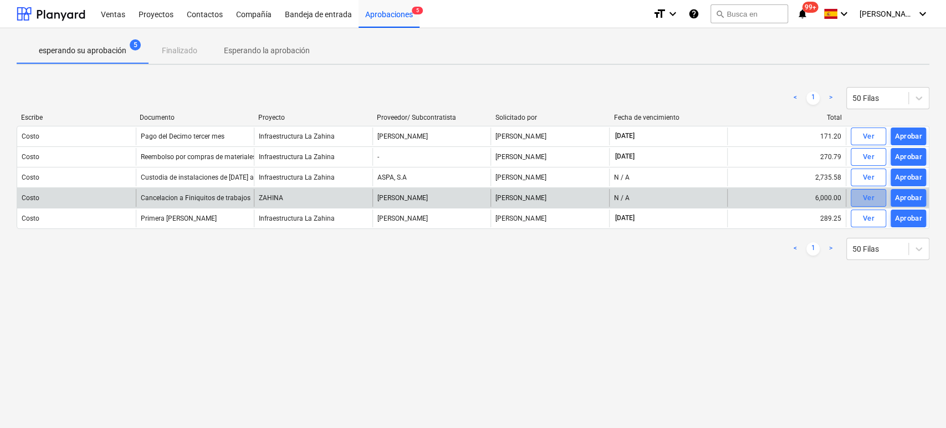
click at [867, 195] on div "Ver" at bounding box center [869, 198] width 12 height 13
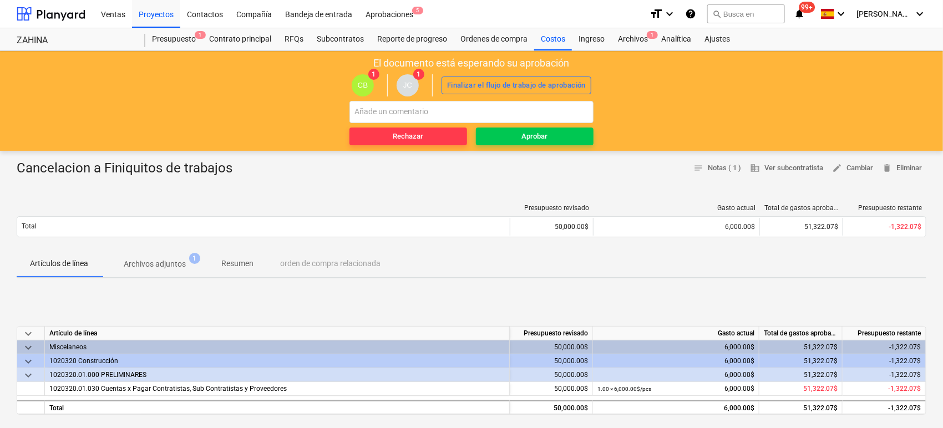
click at [179, 265] on p "Archivos adjuntos" at bounding box center [155, 264] width 62 height 12
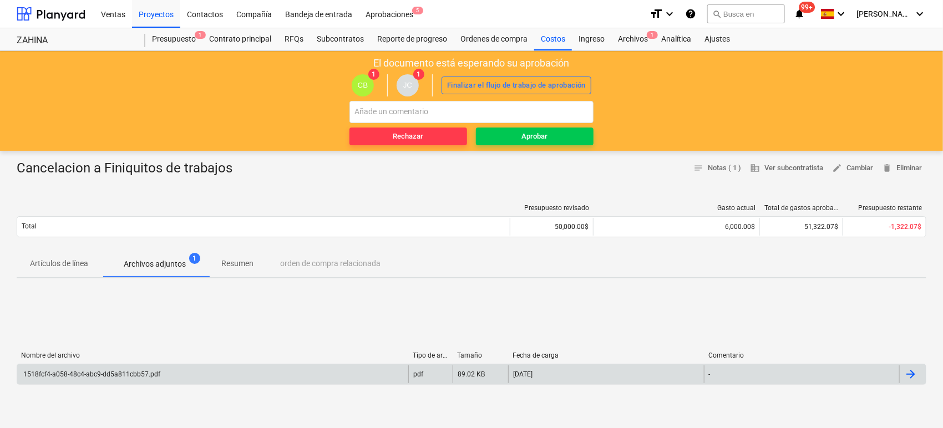
click at [109, 376] on div "1518fcf4-a058-48c4-abc9-dd5a811cbb57.pdf" at bounding box center [91, 374] width 139 height 8
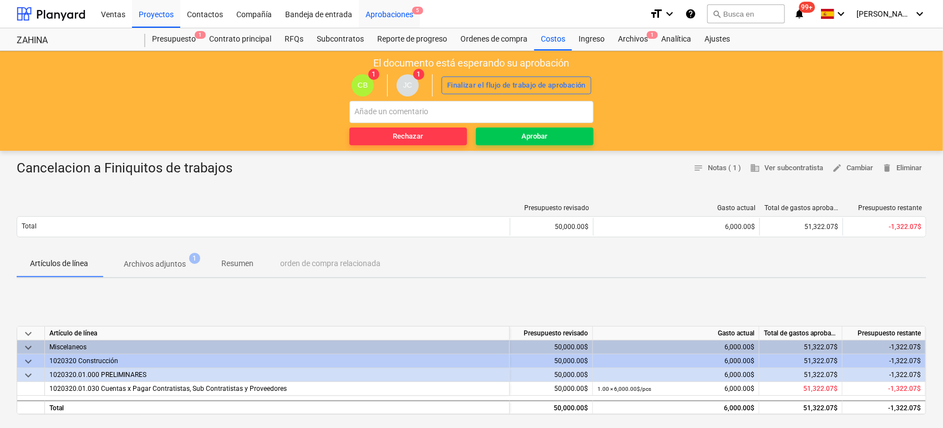
click at [377, 12] on div "Aprobaciones 5" at bounding box center [389, 13] width 61 height 28
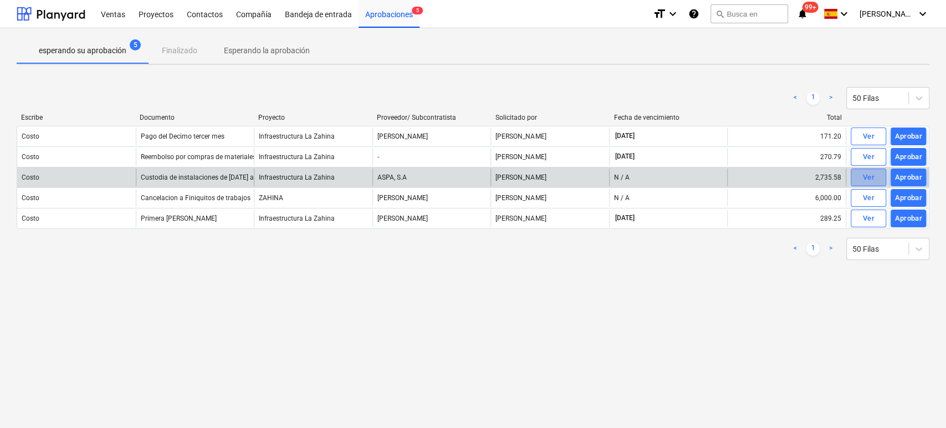
click at [867, 179] on div "Ver" at bounding box center [869, 177] width 12 height 13
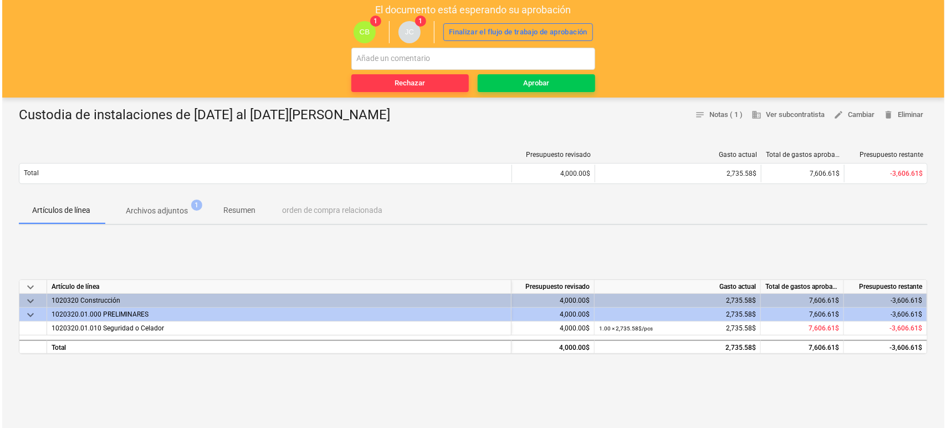
scroll to position [62, 0]
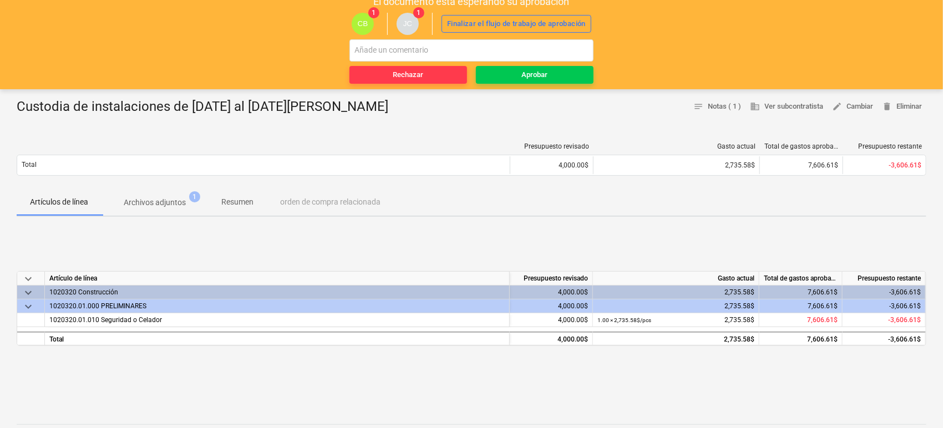
click at [147, 205] on p "Archivos adjuntos" at bounding box center [155, 203] width 62 height 12
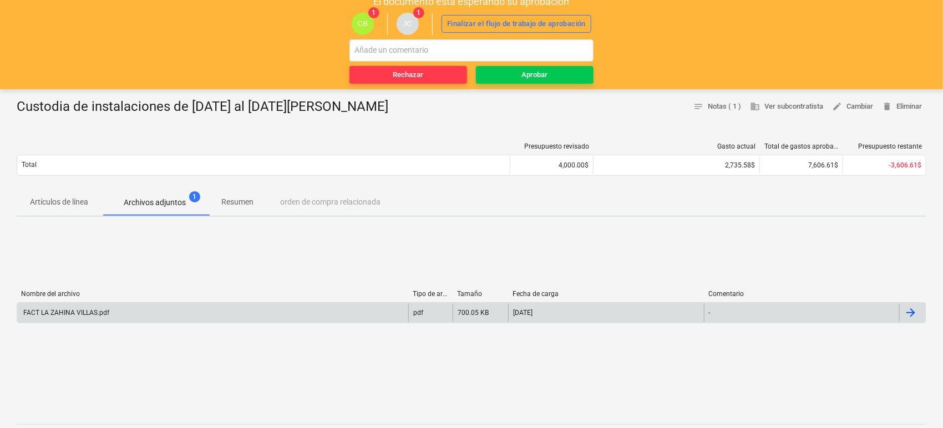
click at [84, 305] on div "FACT LA ZAHINA VILLAS.pdf" at bounding box center [212, 313] width 391 height 18
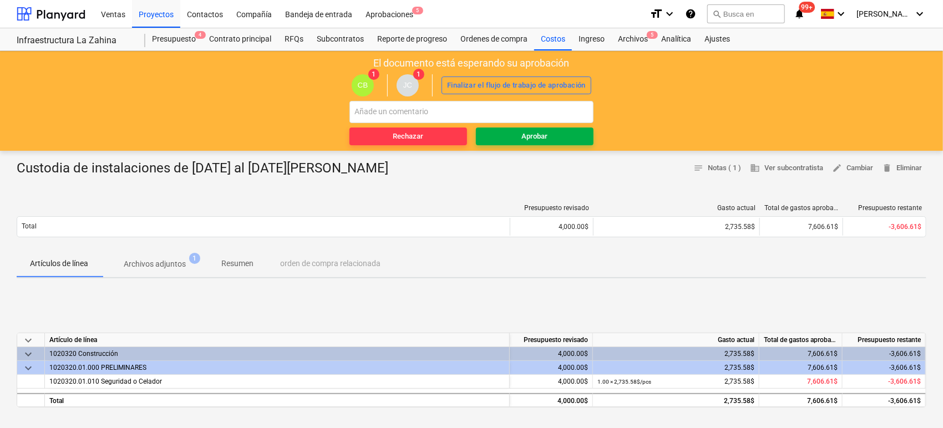
click at [537, 141] on div "Aprobar" at bounding box center [535, 136] width 26 height 13
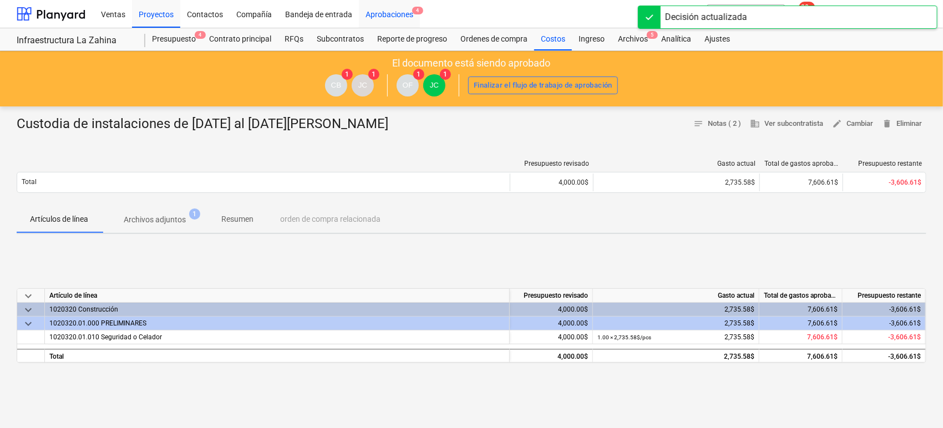
click at [381, 12] on div "Aprobaciones 4" at bounding box center [389, 13] width 61 height 28
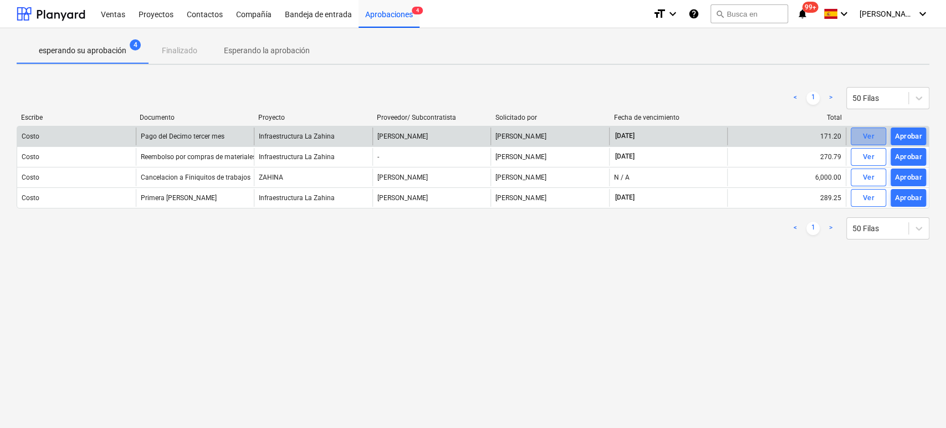
click at [874, 138] on span "Ver" at bounding box center [869, 136] width 24 height 13
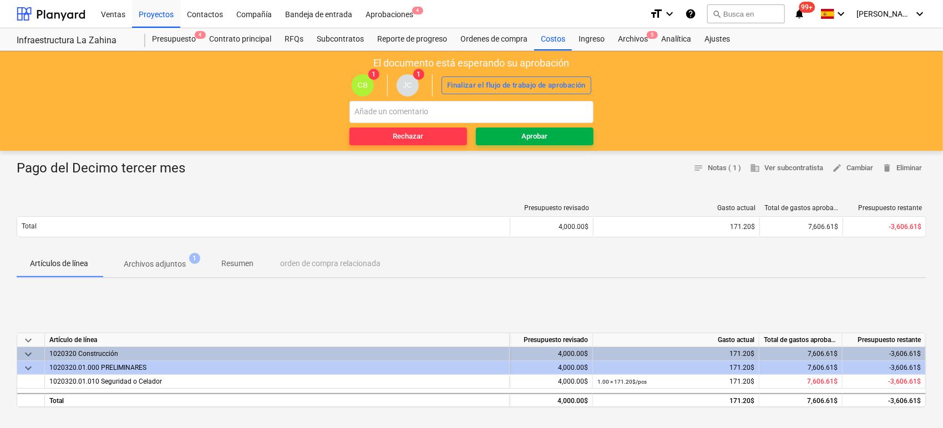
click at [541, 130] on div "Aprobar" at bounding box center [535, 136] width 26 height 13
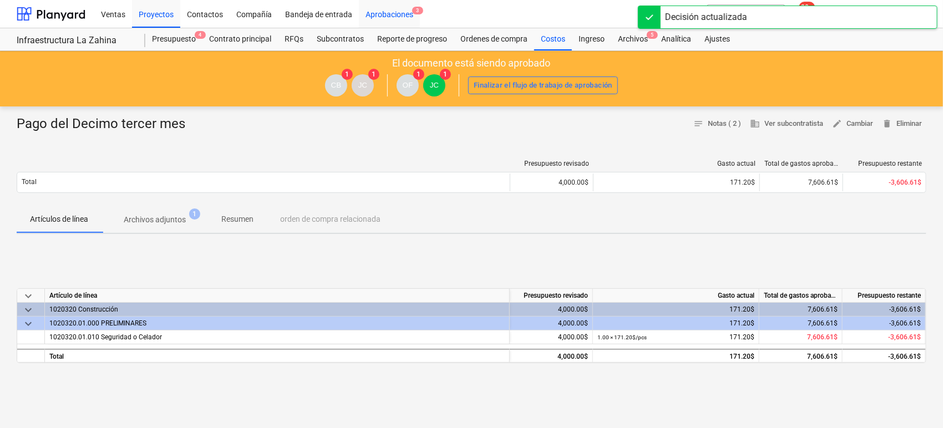
click at [379, 17] on div "Aprobaciones 3" at bounding box center [389, 13] width 61 height 28
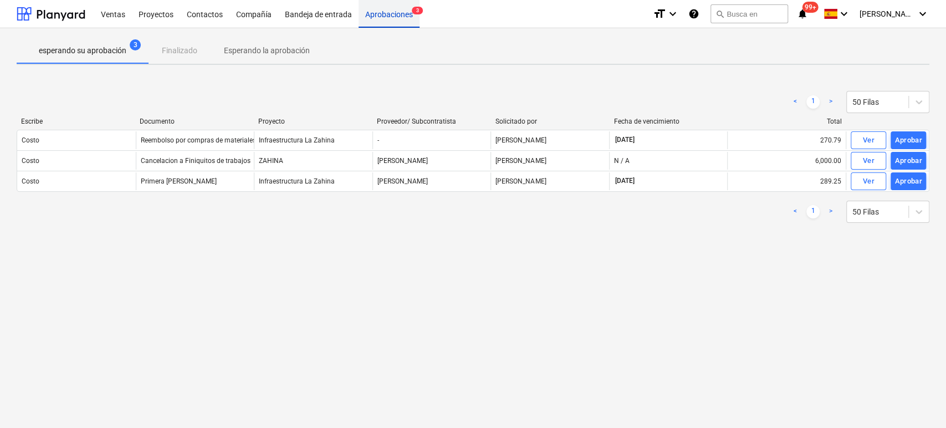
click at [403, 18] on div "Aprobaciones 3" at bounding box center [389, 13] width 61 height 28
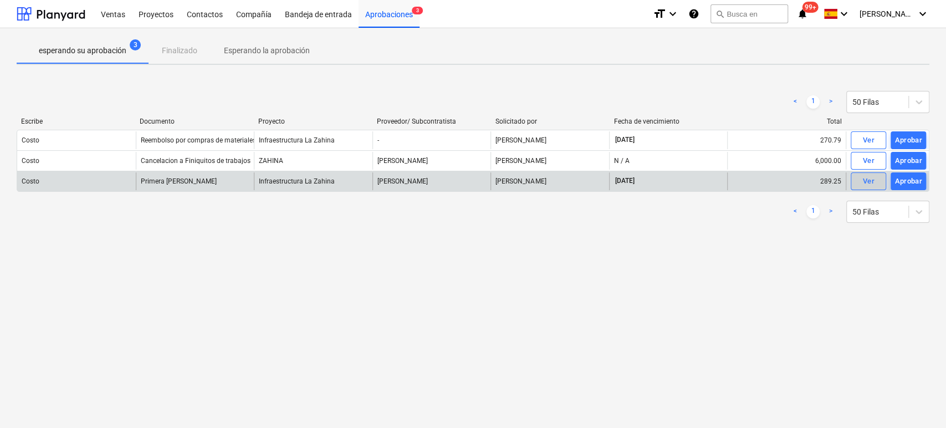
click at [861, 183] on span "Ver" at bounding box center [869, 181] width 24 height 13
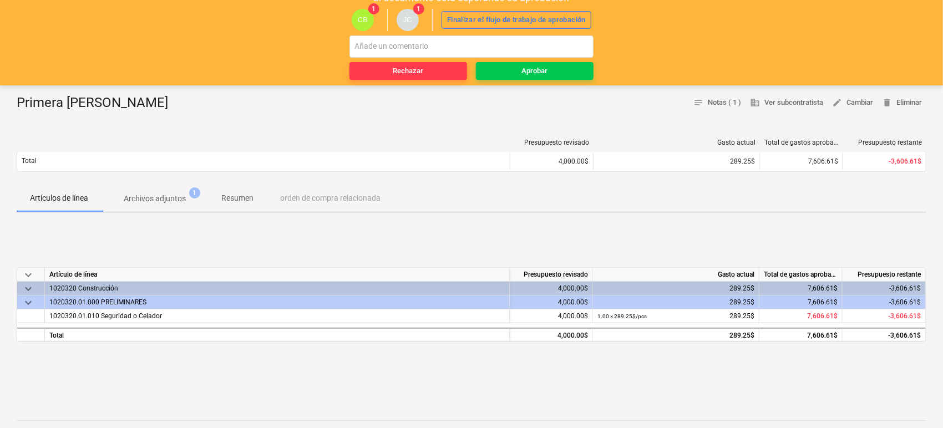
scroll to position [62, 0]
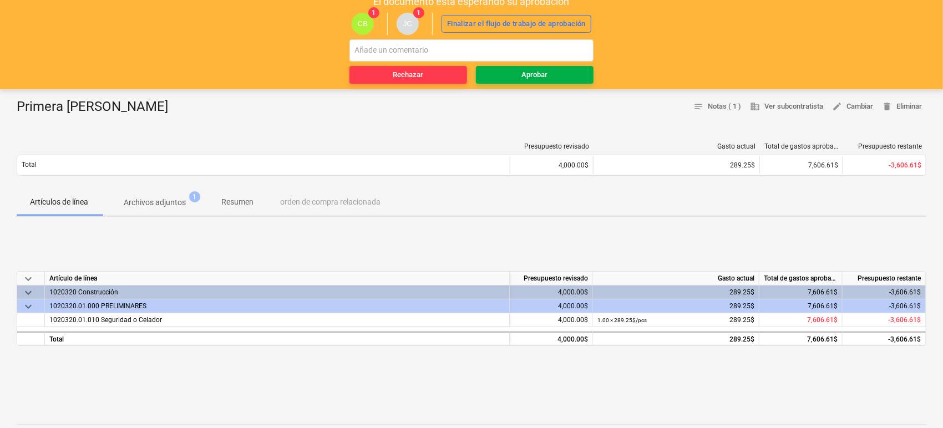
click at [555, 78] on span "Aprobar" at bounding box center [534, 75] width 109 height 13
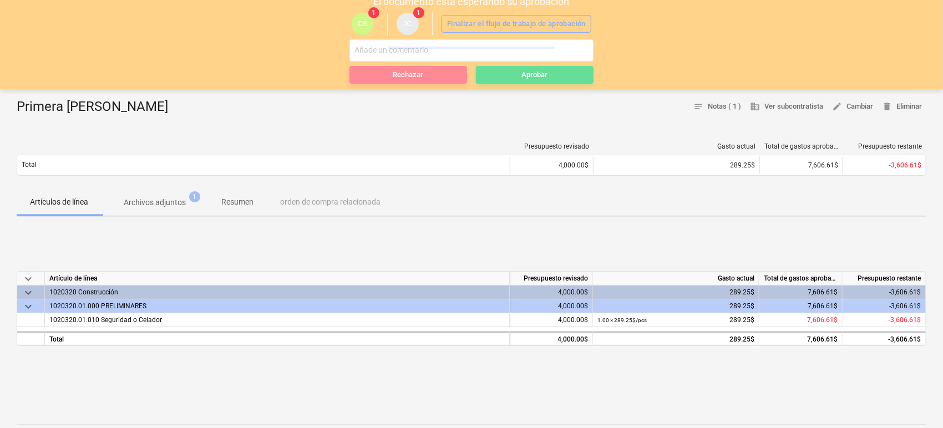
scroll to position [0, 0]
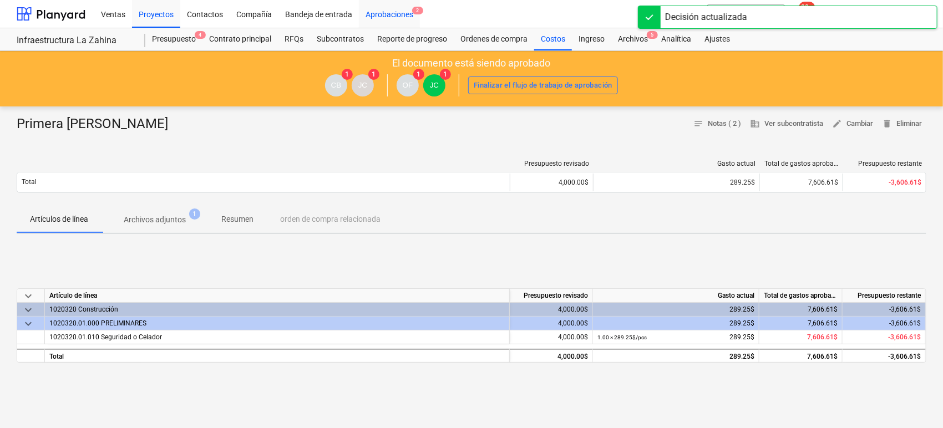
click at [403, 14] on div "Aprobaciones 2" at bounding box center [389, 13] width 61 height 28
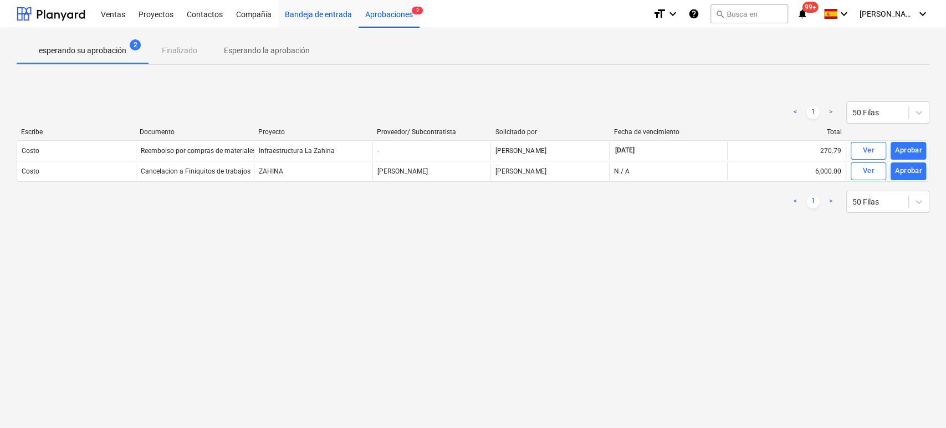
click at [320, 18] on div "Bandeja de entrada" at bounding box center [318, 13] width 80 height 28
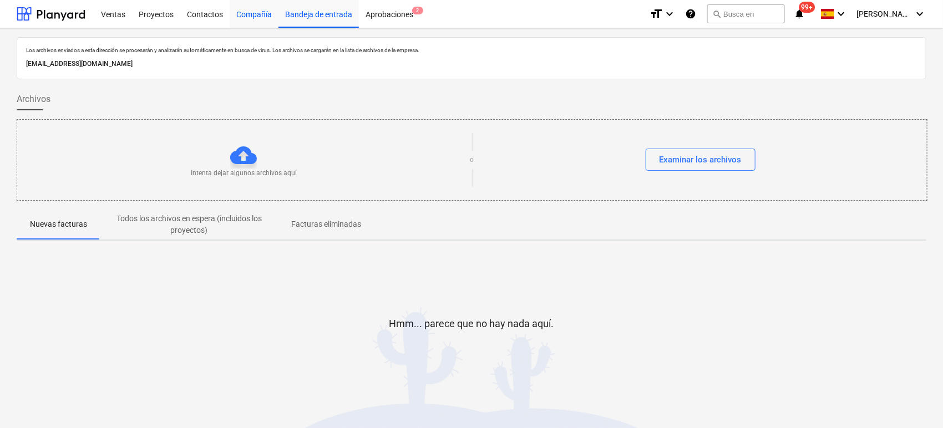
click at [245, 20] on div "Compañía" at bounding box center [254, 13] width 49 height 28
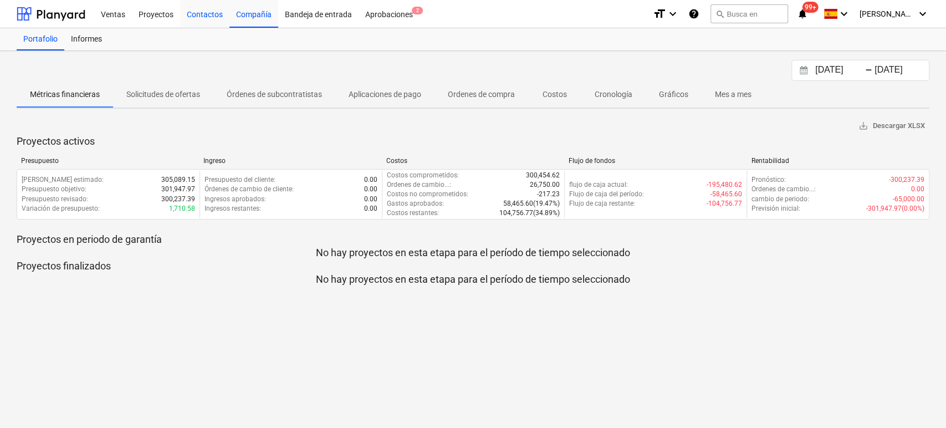
click at [215, 17] on div "Contactos" at bounding box center [204, 13] width 49 height 28
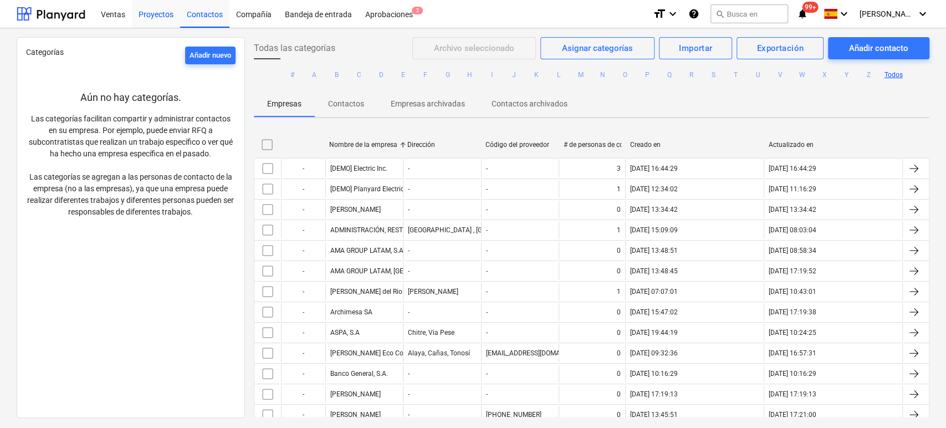
click at [164, 16] on div "Proyectos" at bounding box center [156, 13] width 48 height 28
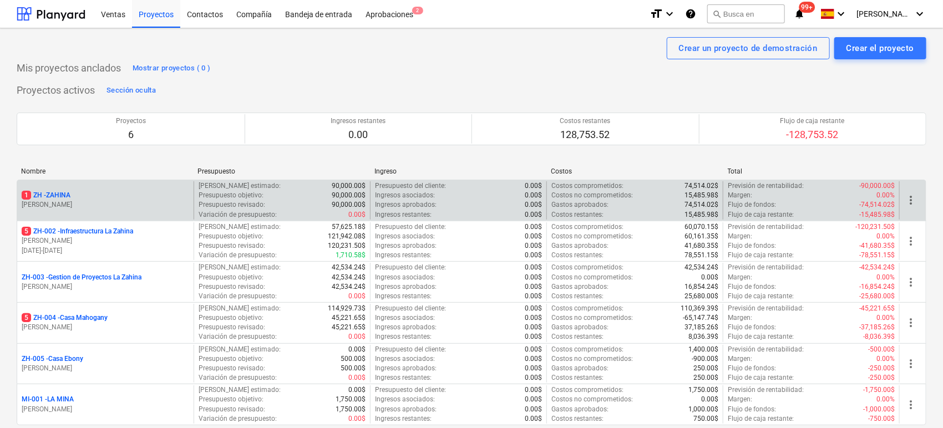
click at [62, 196] on p "1 ZH - ZAHINA" at bounding box center [46, 195] width 49 height 9
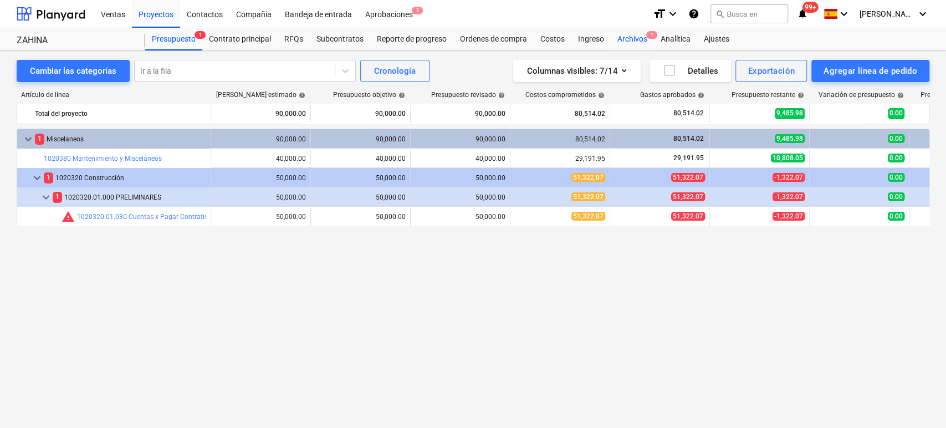
click at [625, 34] on div "Archivos 1" at bounding box center [632, 39] width 43 height 22
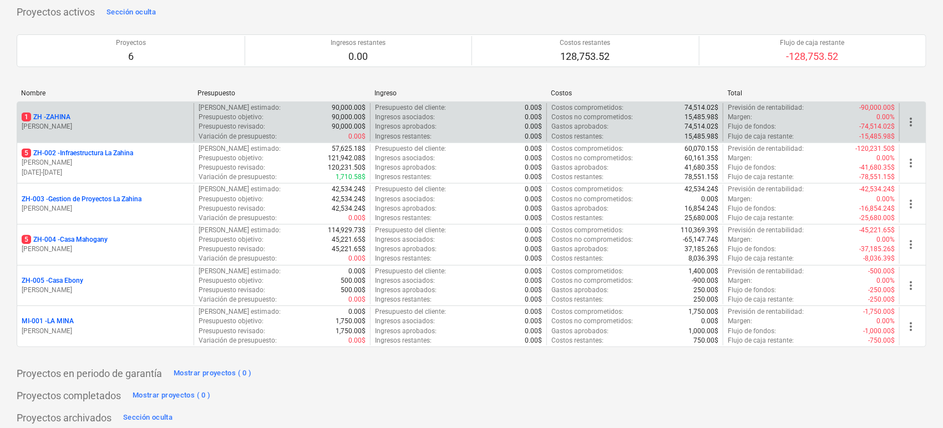
scroll to position [75, 0]
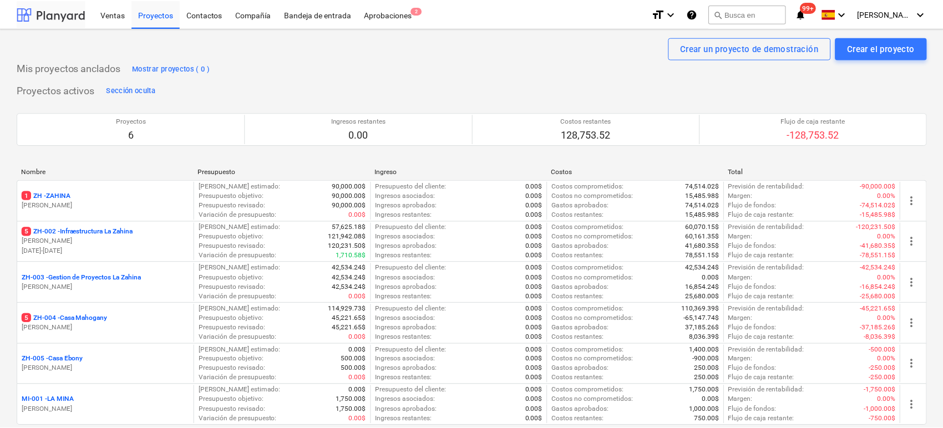
scroll to position [75, 0]
click at [395, 17] on div "Aprobaciones 2" at bounding box center [389, 13] width 61 height 28
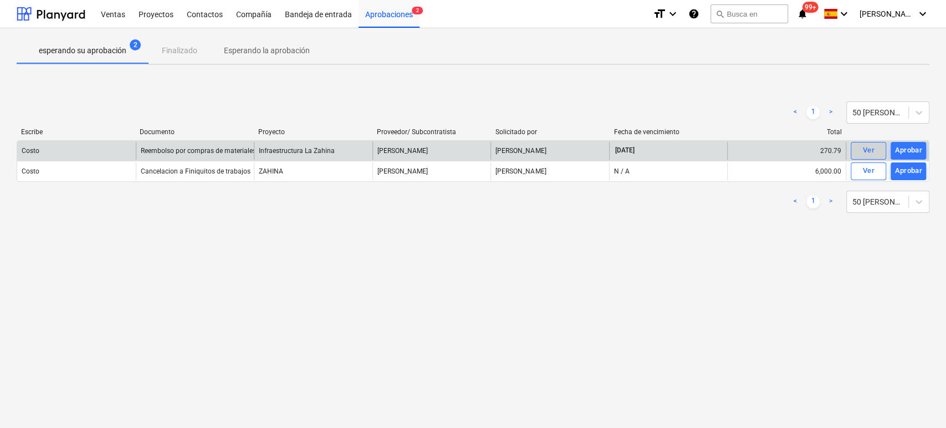
click at [874, 146] on div "Ver" at bounding box center [869, 150] width 12 height 13
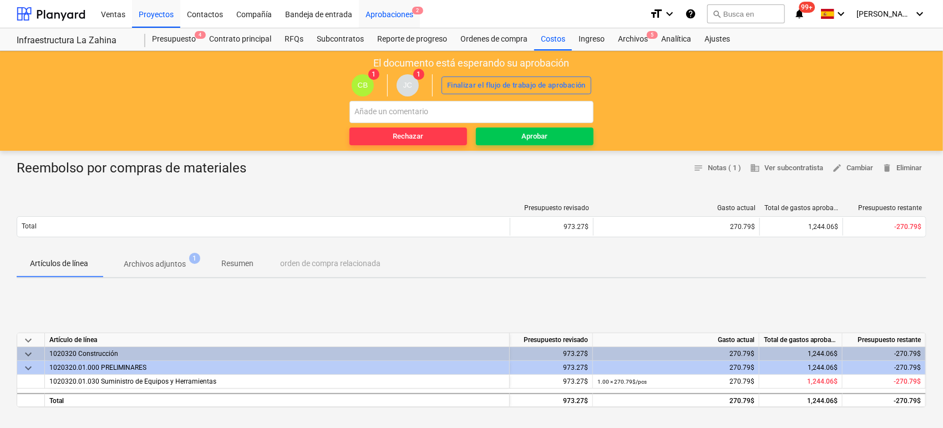
click at [386, 15] on div "Aprobaciones 2" at bounding box center [389, 13] width 61 height 28
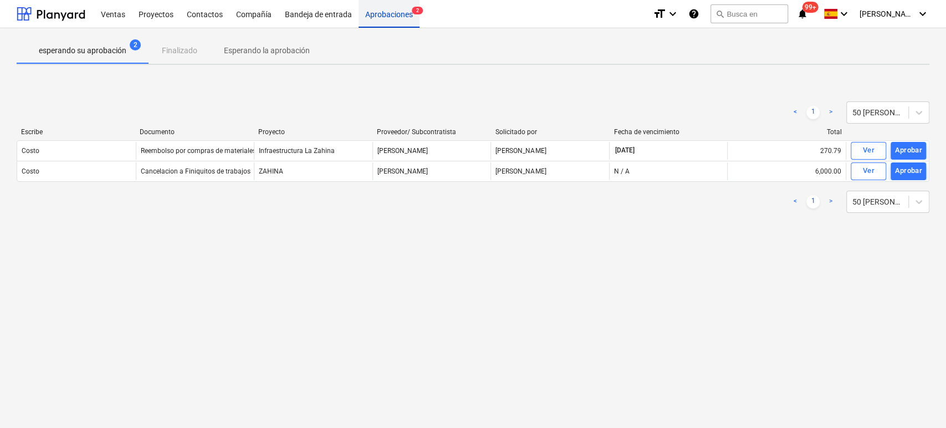
click at [386, 15] on div "Aprobaciones 2" at bounding box center [389, 13] width 61 height 28
click at [389, 17] on div "Aprobaciones 2" at bounding box center [389, 13] width 61 height 28
click at [399, 14] on div "Aprobaciones 2" at bounding box center [389, 13] width 61 height 28
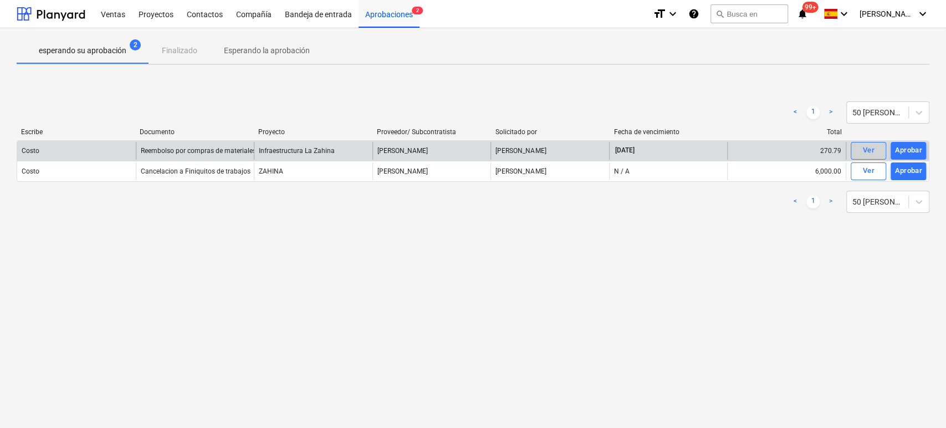
click at [871, 147] on div "Ver" at bounding box center [869, 150] width 12 height 13
